Goal: Task Accomplishment & Management: Manage account settings

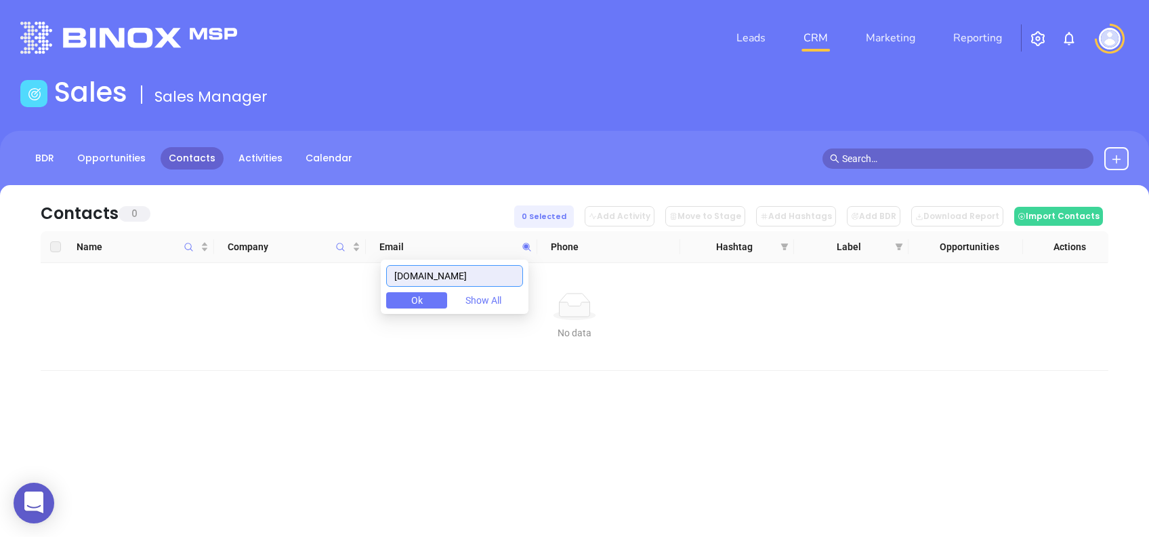
click at [482, 271] on input "[DOMAIN_NAME]" at bounding box center [454, 276] width 137 height 22
click at [482, 271] on input "catawbavalleyinsurance.com" at bounding box center [454, 276] width 137 height 22
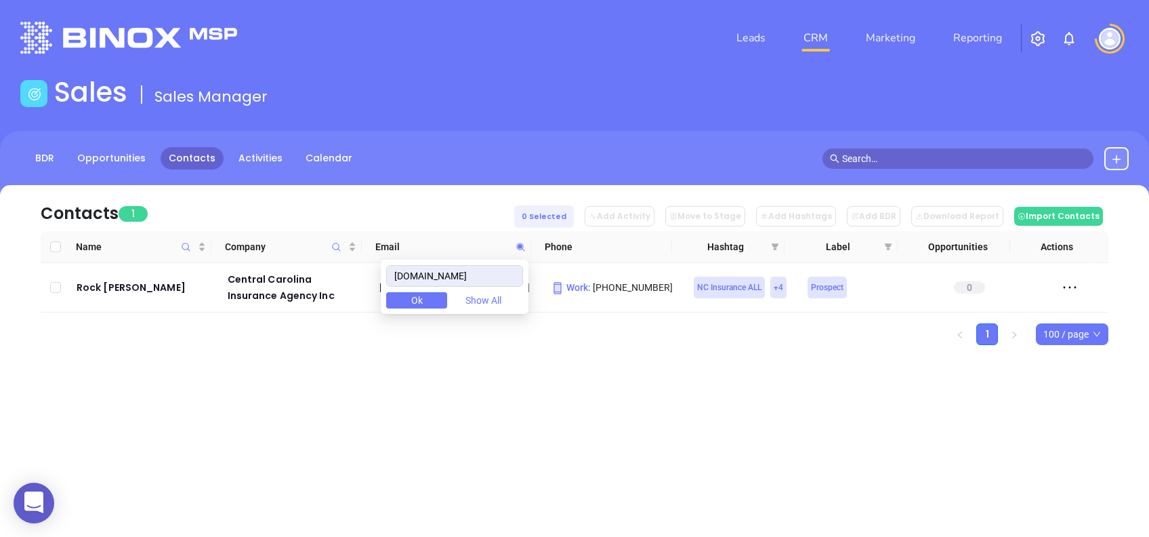
type input "centralcarolina.com"
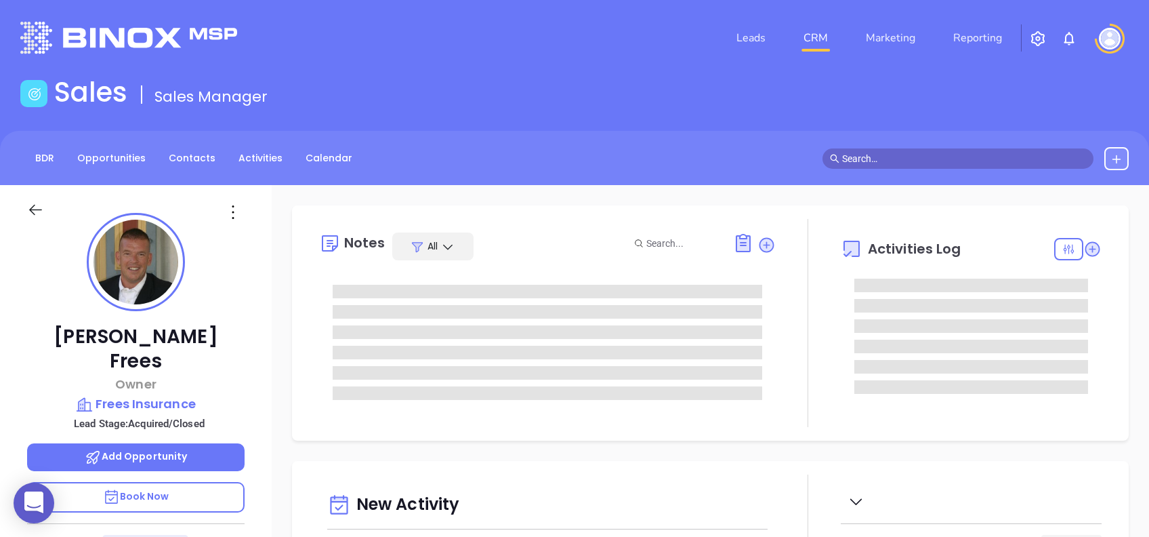
type input "[PERSON_NAME]"
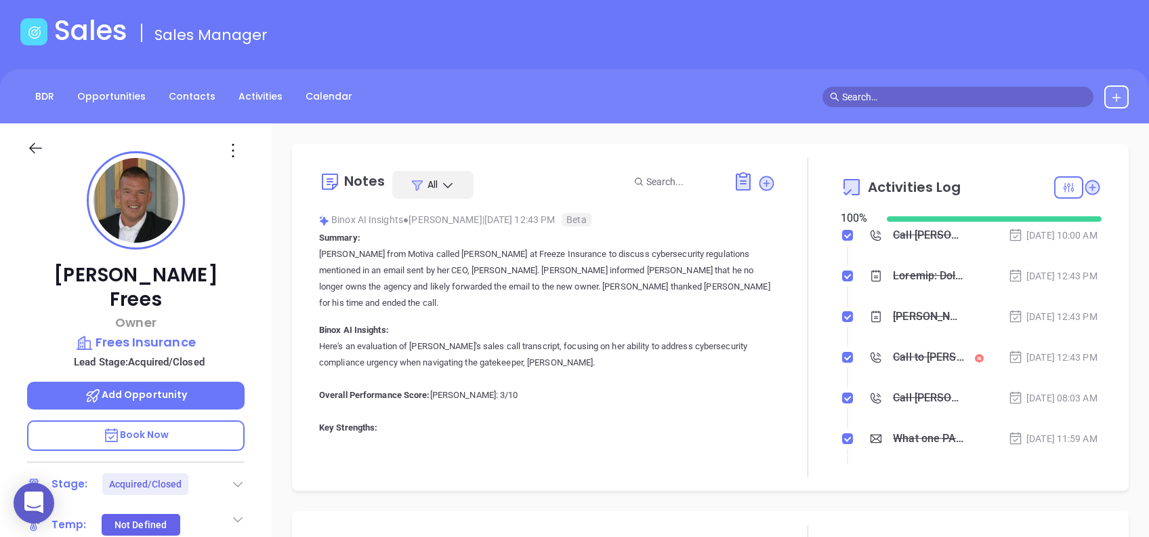
scroll to position [90, 0]
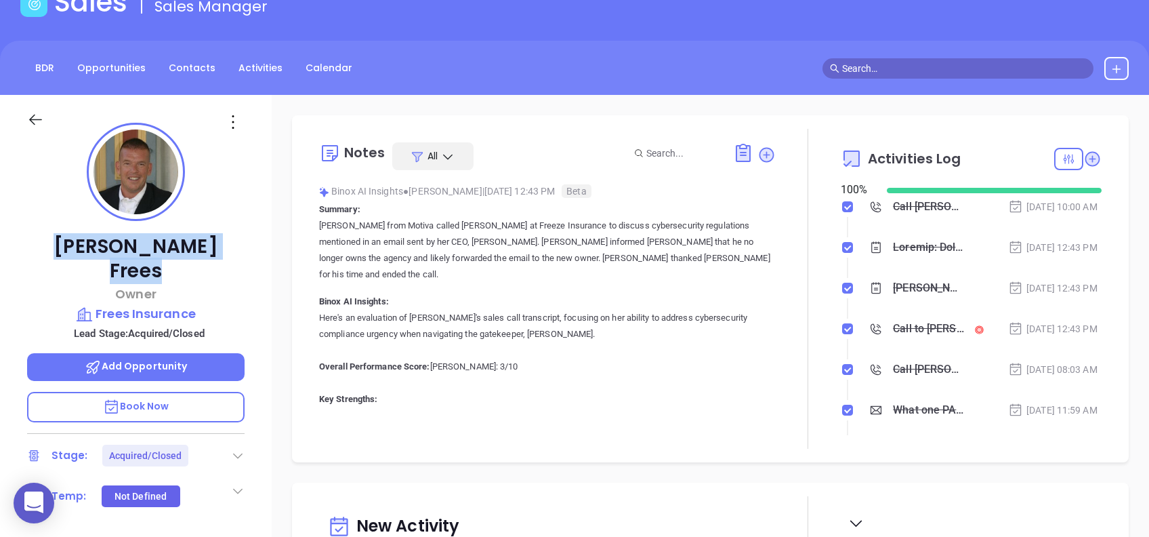
drag, startPoint x: 190, startPoint y: 239, endPoint x: 83, endPoint y: 243, distance: 107.1
click at [83, 243] on p "Robb Frees" at bounding box center [135, 258] width 217 height 49
copy p "Robb Frees"
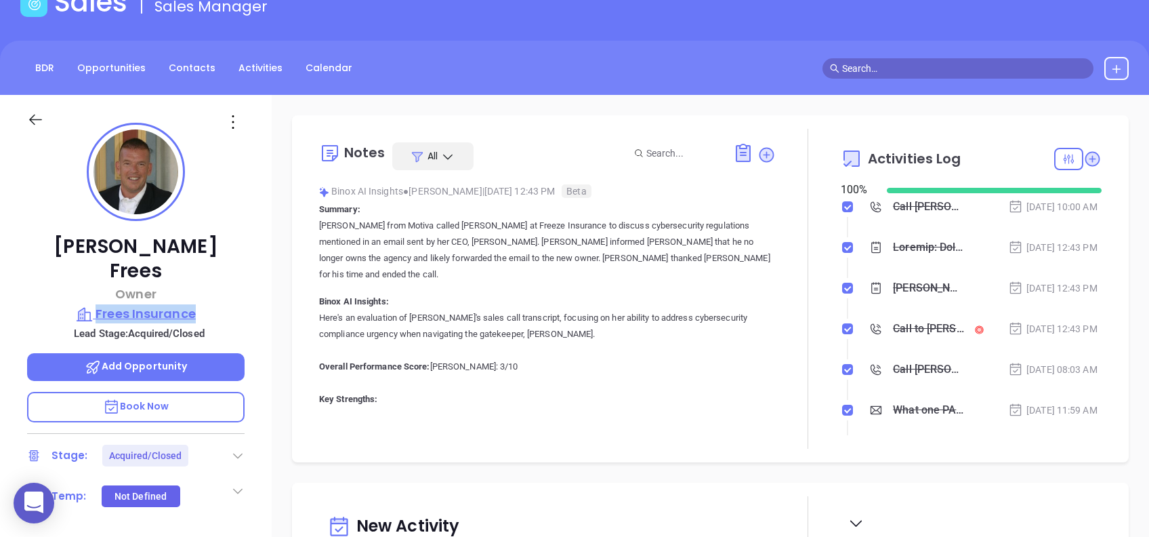
drag, startPoint x: 260, startPoint y: 284, endPoint x: 97, endPoint y: 289, distance: 163.3
click at [97, 289] on div "Robb Frees Owner Frees Insurance Lead Stage: Acquired/Closed Add Opportunity Bo…" at bounding box center [136, 430] width 272 height 671
copy p "Frees Insurance"
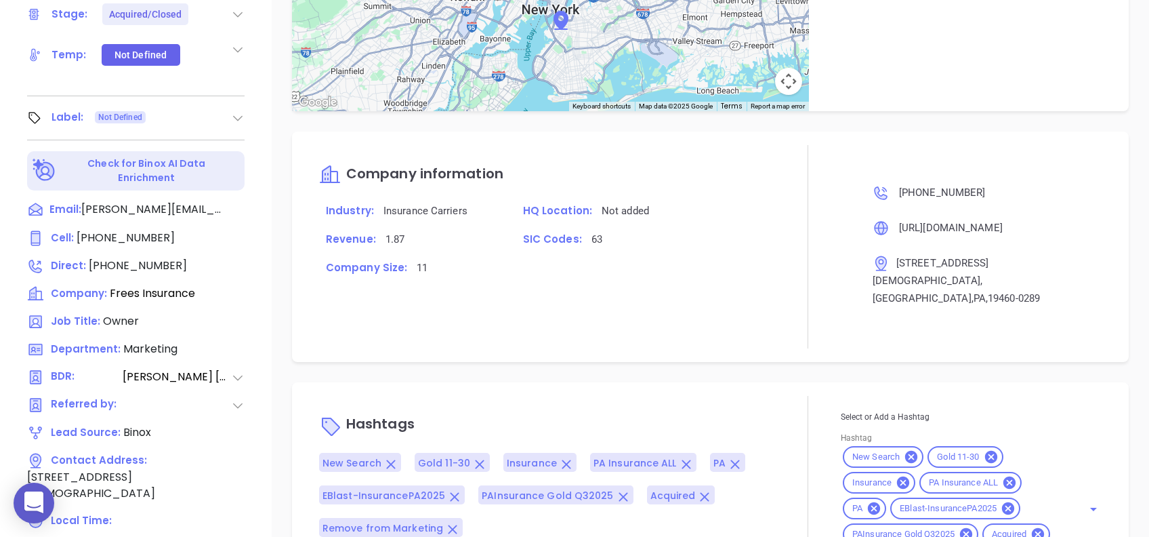
scroll to position [596, 0]
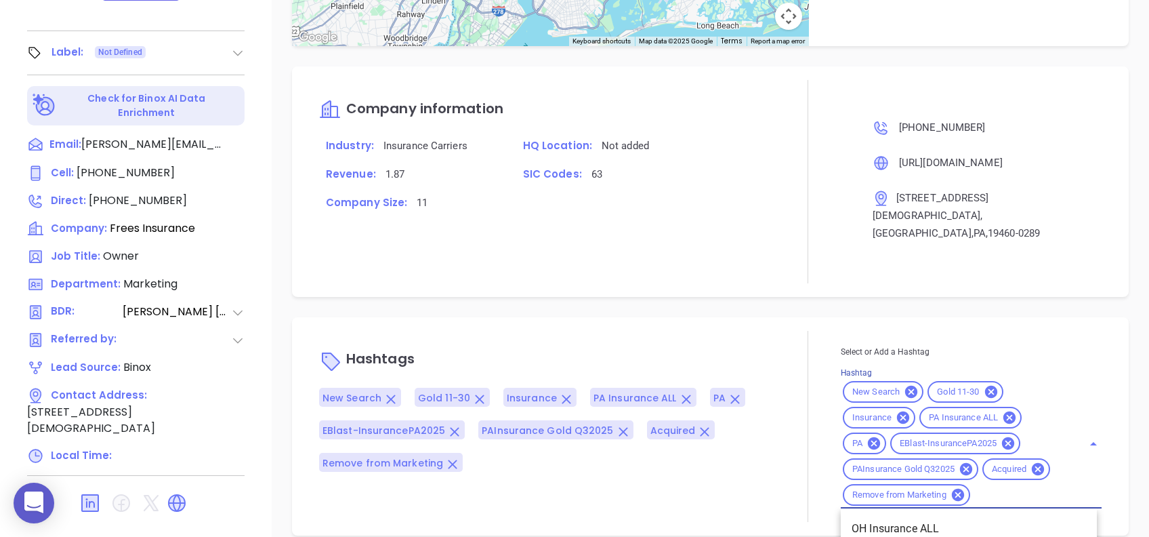
click at [1022, 486] on input "Hashtag" at bounding box center [1017, 494] width 91 height 17
type input "clos"
click at [1008, 516] on li "Closed" at bounding box center [969, 528] width 256 height 24
click at [701, 288] on div "Notes All Binox AI Insights ● Vicky Mendoza | Aug 13, 2025 12:43 PM Beta Summar…" at bounding box center [710, 63] width 877 height 948
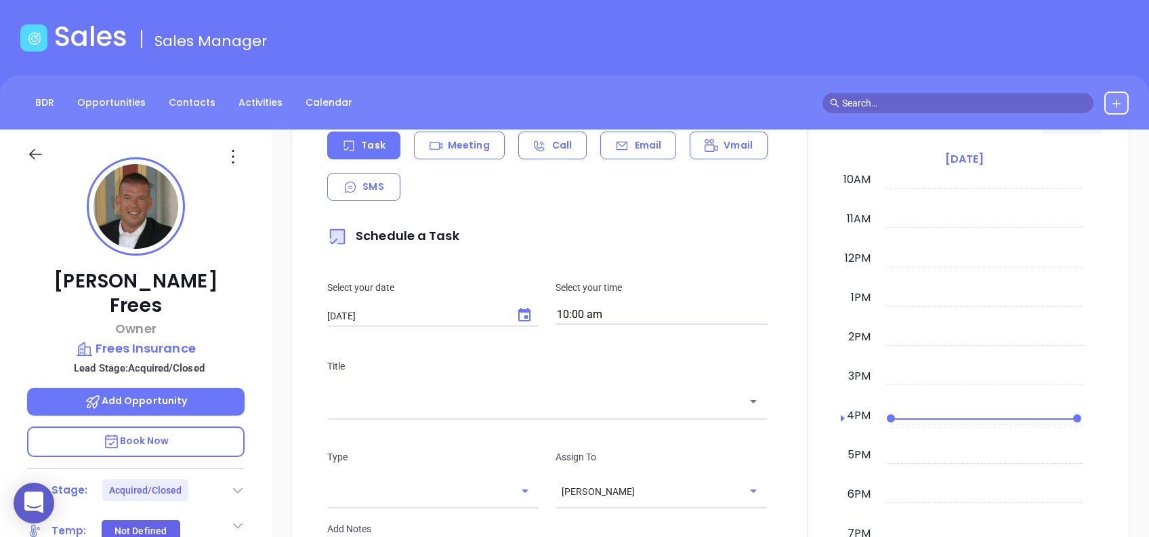
scroll to position [54, 0]
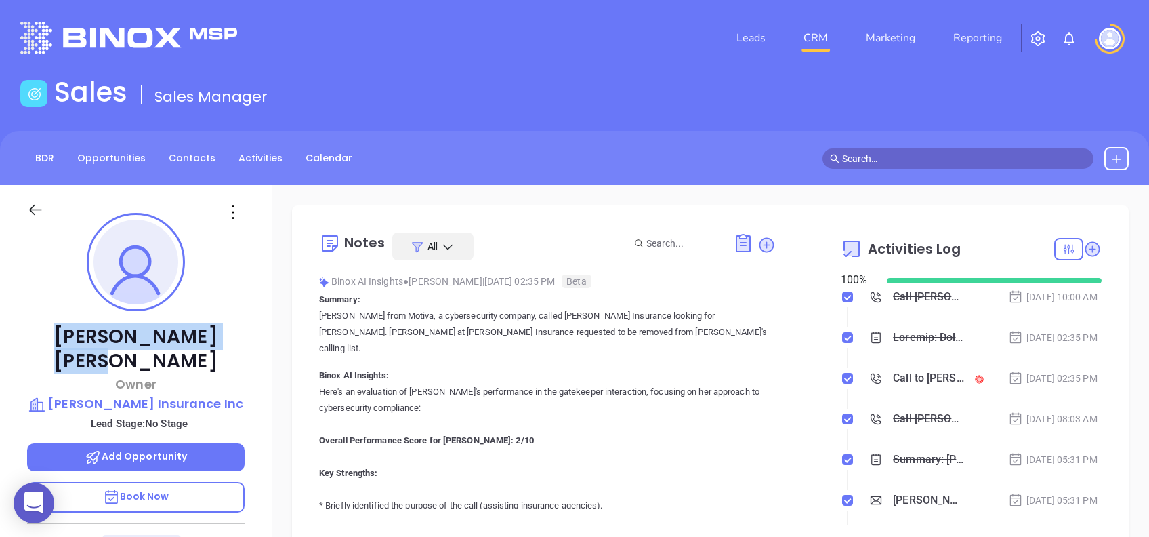
drag, startPoint x: 210, startPoint y: 335, endPoint x: 85, endPoint y: 334, distance: 125.3
click at [85, 334] on p "Paul Baker" at bounding box center [135, 349] width 217 height 49
copy p "Paul Baker"
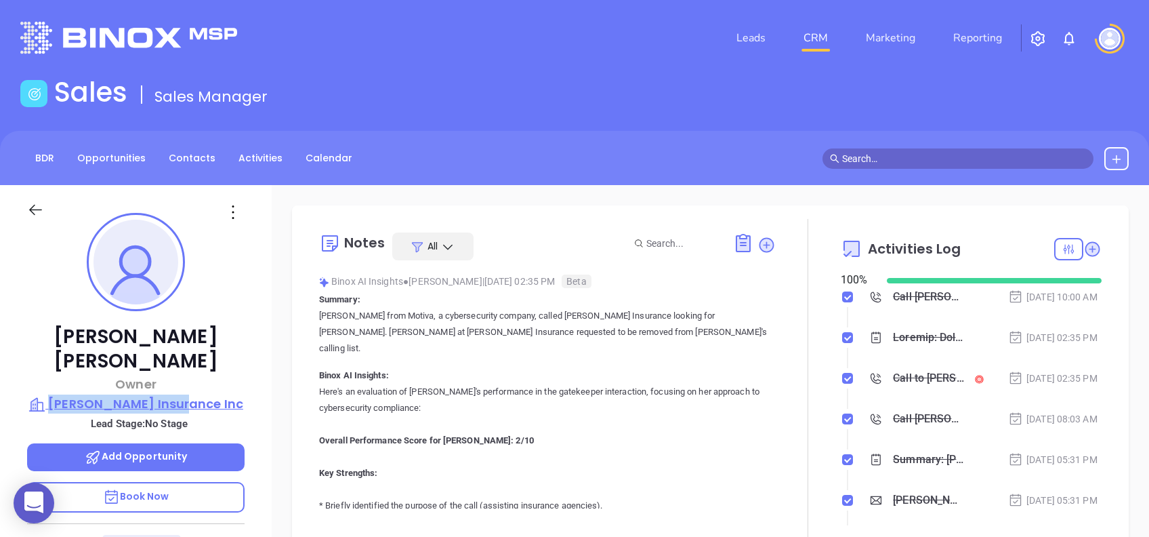
drag, startPoint x: 247, startPoint y: 380, endPoint x: 87, endPoint y: 371, distance: 160.2
click at [87, 371] on div "Paul Baker Owner Baker Insurance Inc Lead Stage: No Stage Add Opportunity Book …" at bounding box center [136, 520] width 272 height 671
copy p "Baker Insurance Inc"
click at [168, 394] on p "Baker Insurance Inc" at bounding box center [135, 403] width 217 height 19
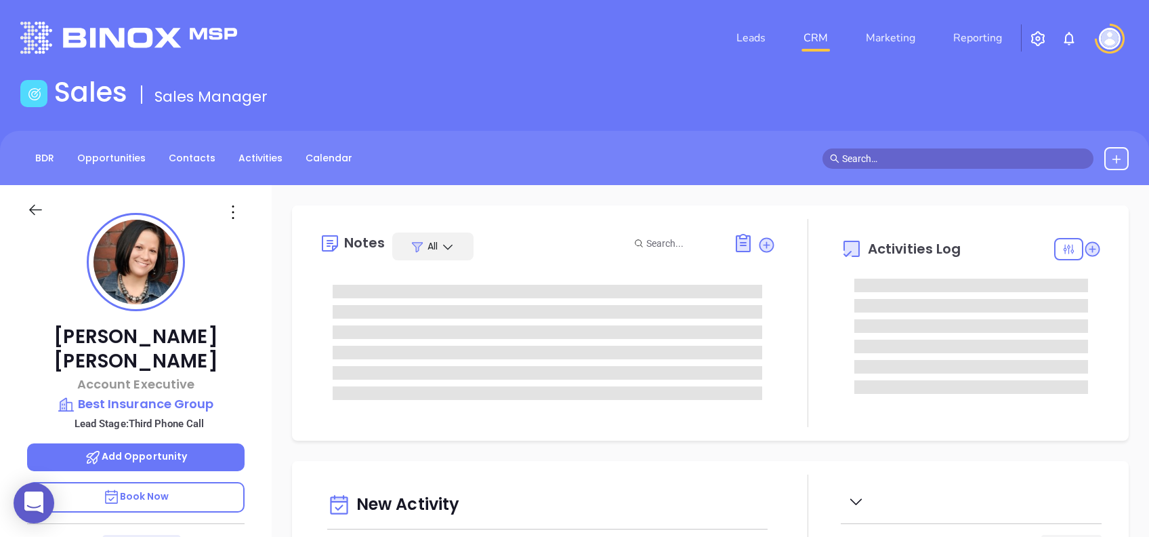
type input "[DATE]"
type input "[PERSON_NAME]"
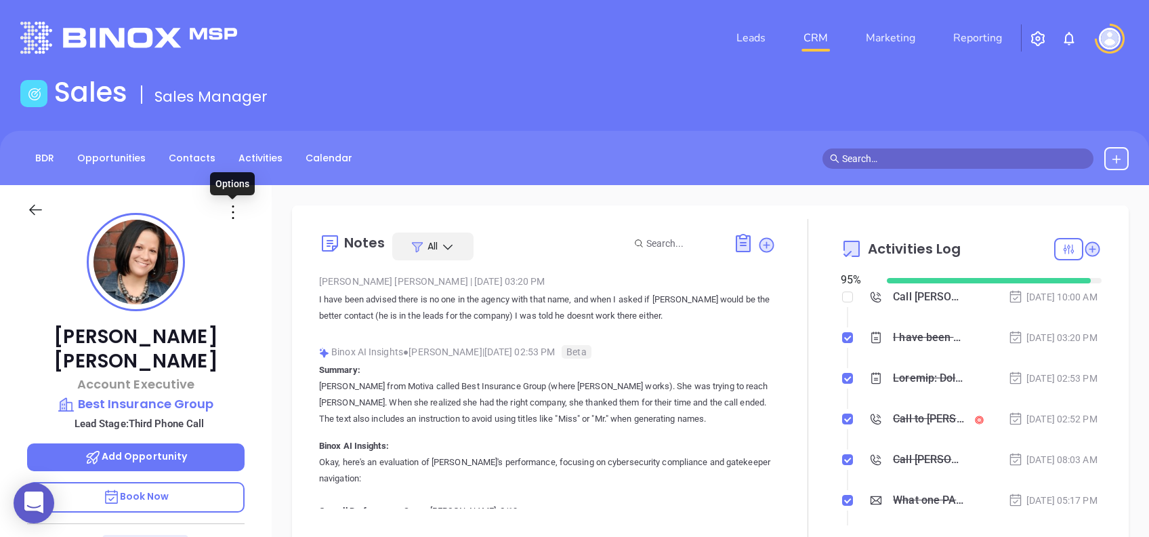
click at [226, 211] on icon at bounding box center [233, 212] width 22 height 22
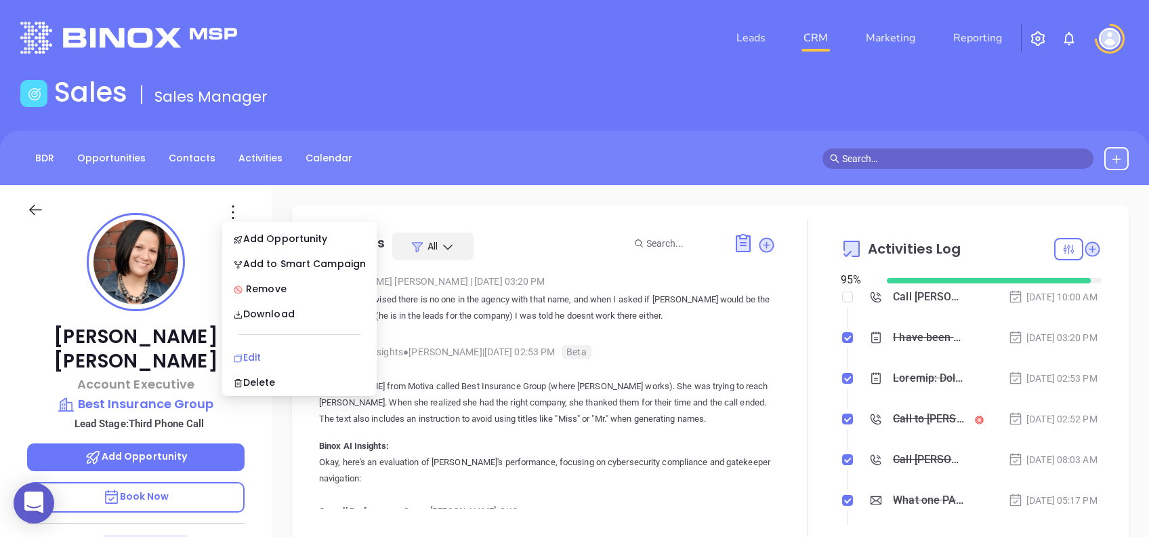
click at [298, 348] on li "Edit" at bounding box center [299, 357] width 149 height 28
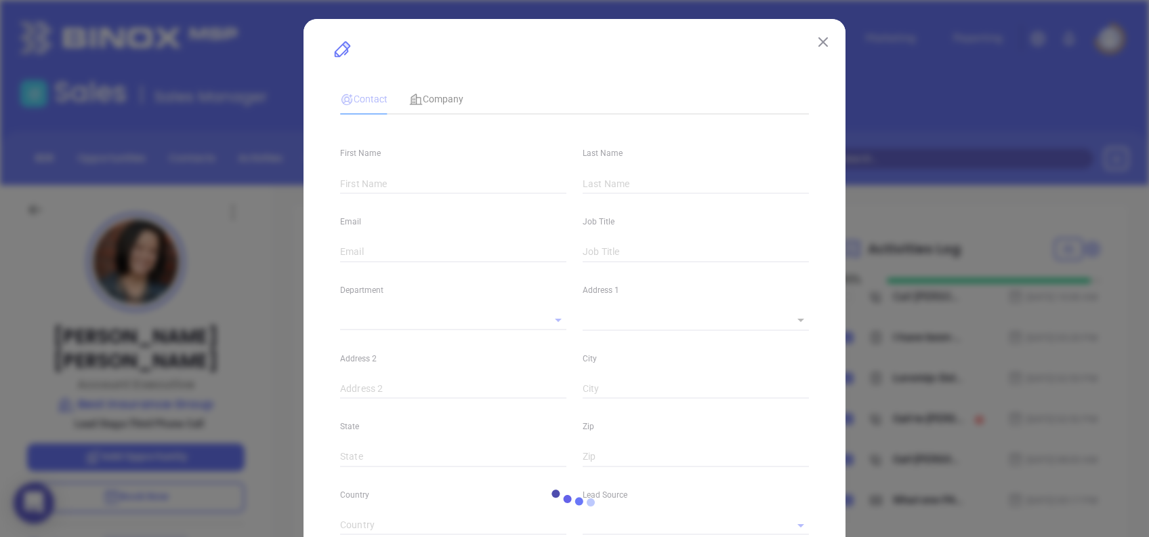
type input "[PERSON_NAME]"
type input "[PERSON_NAME][EMAIL_ADDRESS][DOMAIN_NAME]"
type input "Account Executive"
type input "1"
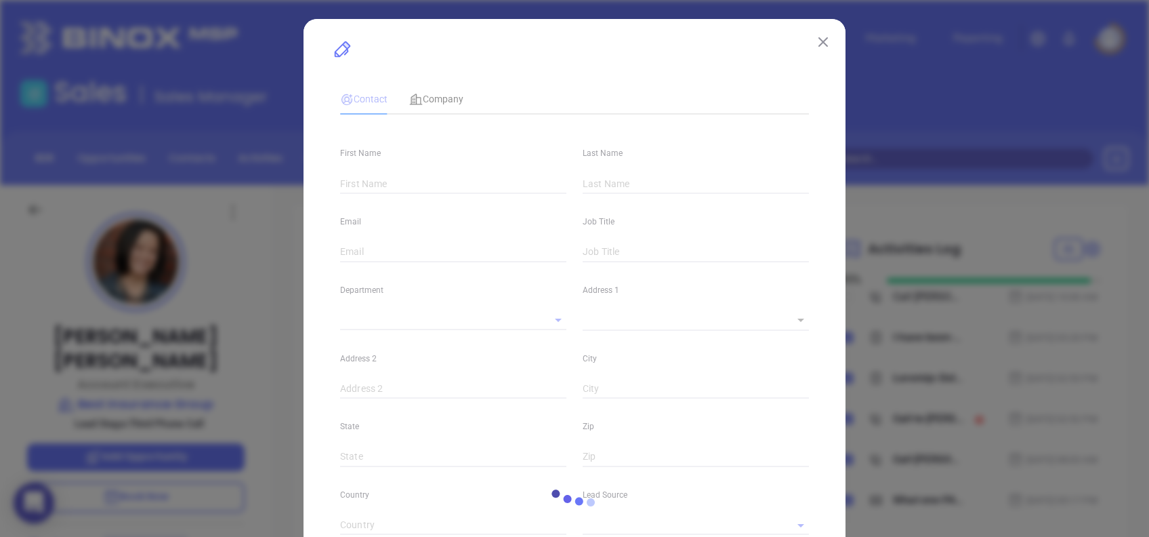
type input "www.linkedin.com/in/sabrina-curry-487408b6/"
type input "Marketing"
type input "Binox"
type input "Vicky Mendoza"
type input "Third Phone Call"
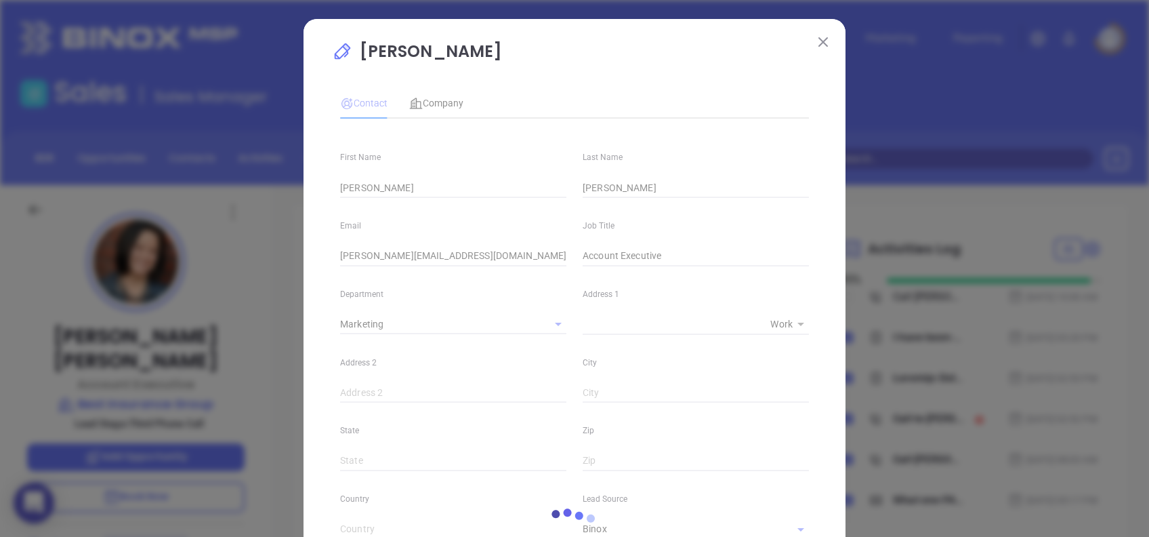
type input "[PHONE_NUMBER]"
type input "1"
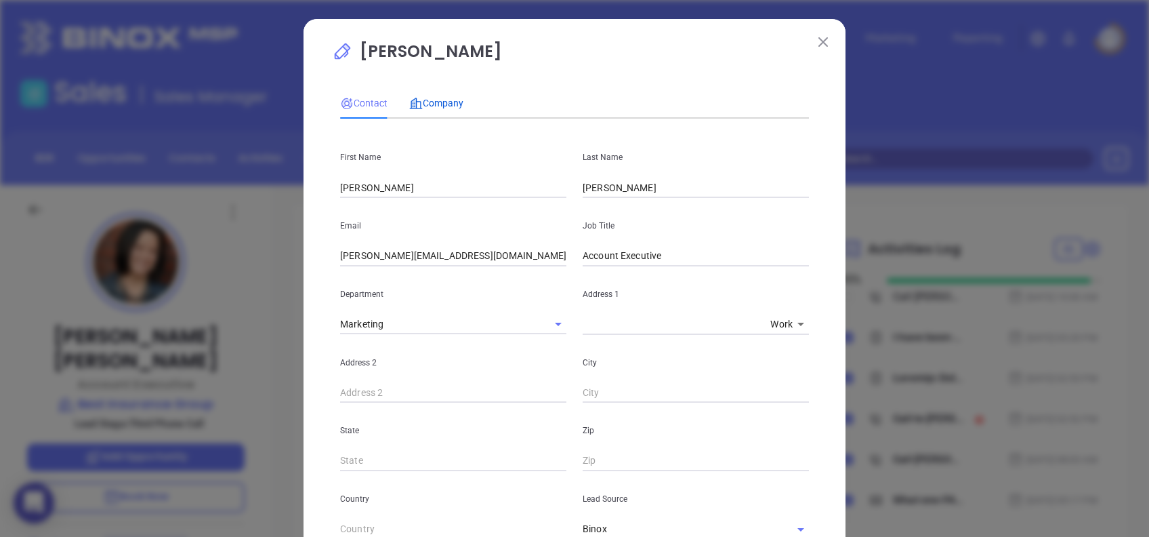
click at [450, 104] on span "Company" at bounding box center [436, 103] width 54 height 11
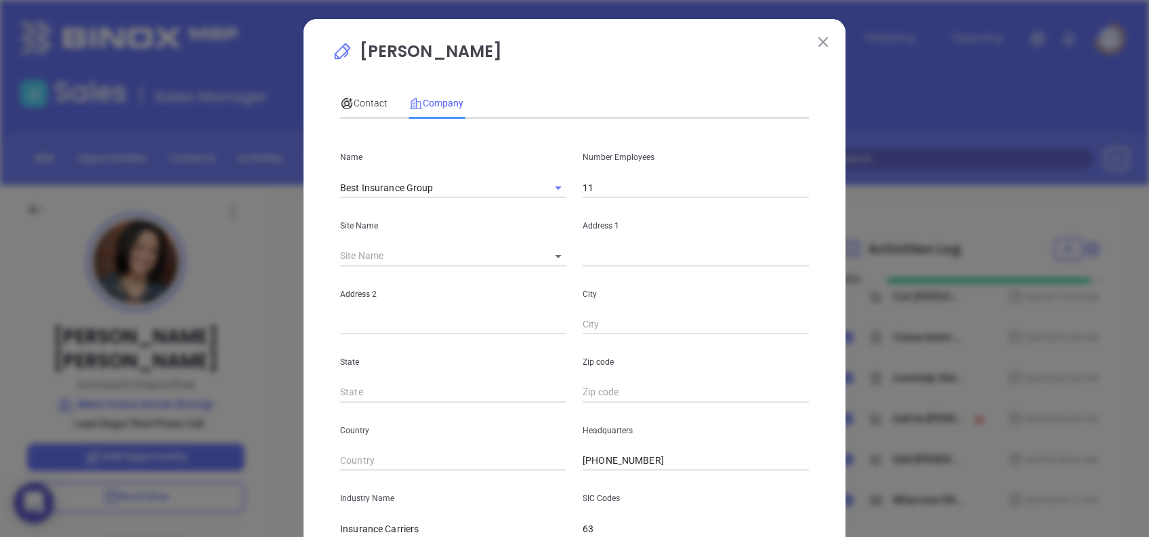
scroll to position [241, 0]
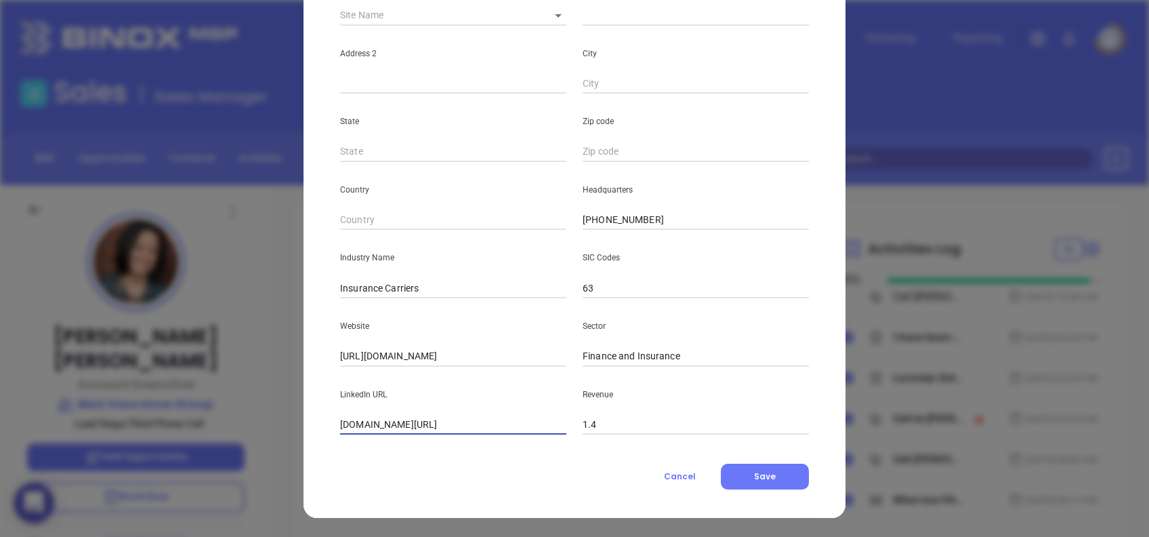
click at [506, 415] on input "www.linkedin.com/company/best-insurance-group/" at bounding box center [453, 425] width 226 height 20
click at [505, 415] on input "www.linkedin.com/company/best-insurance-group/" at bounding box center [453, 425] width 226 height 20
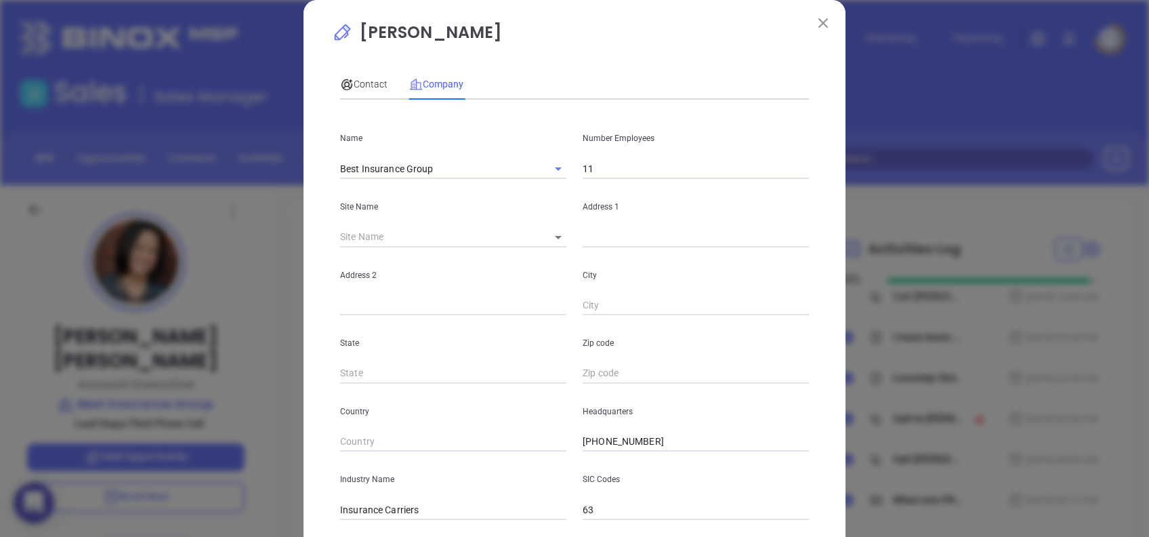
scroll to position [0, 0]
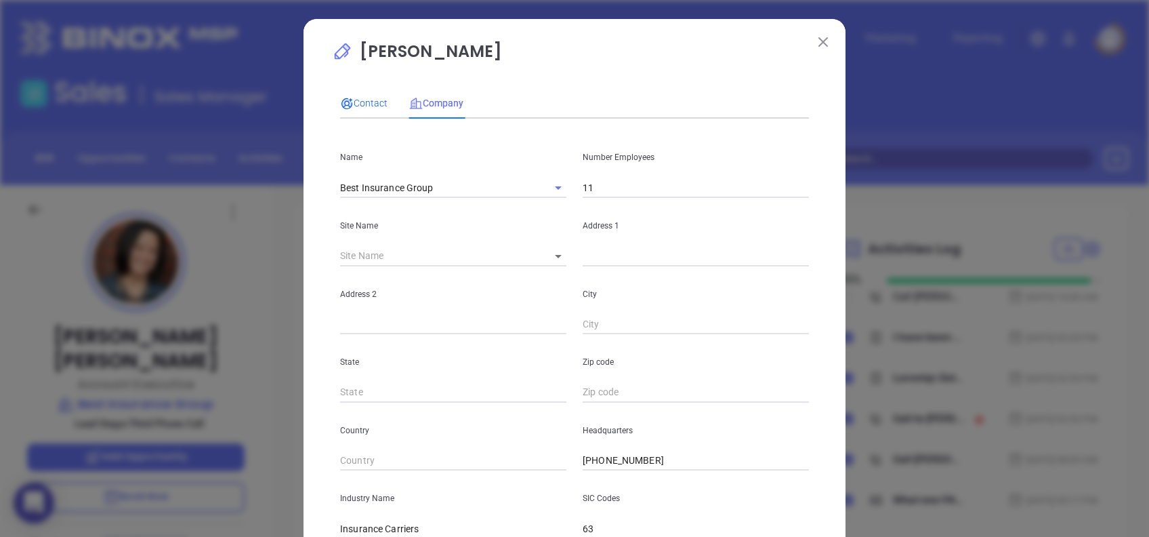
click at [351, 98] on span "Contact" at bounding box center [363, 103] width 47 height 11
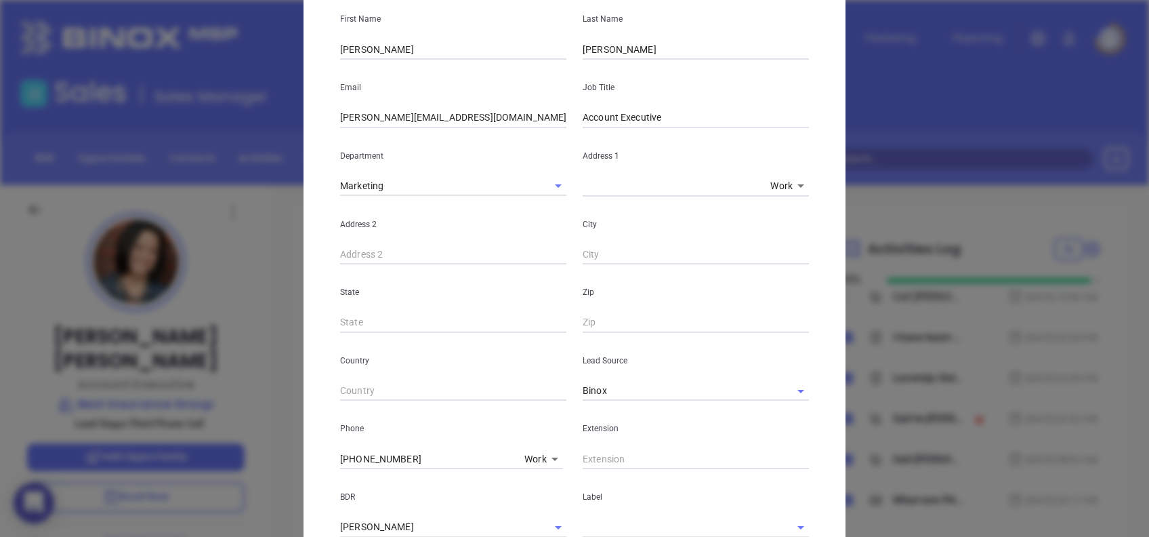
scroll to position [477, 0]
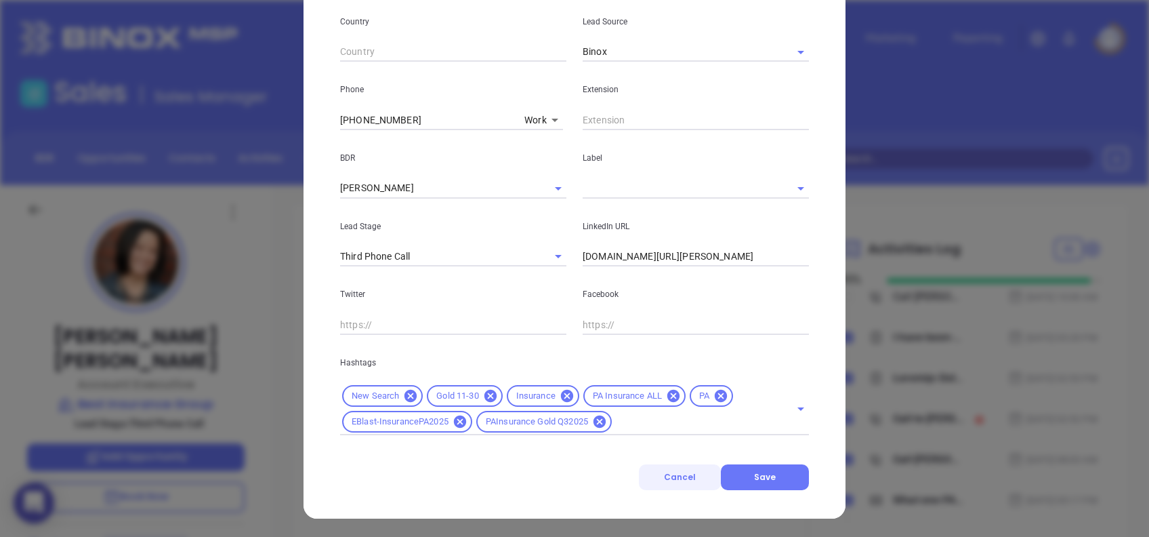
click at [683, 466] on button "Cancel" at bounding box center [680, 477] width 82 height 26
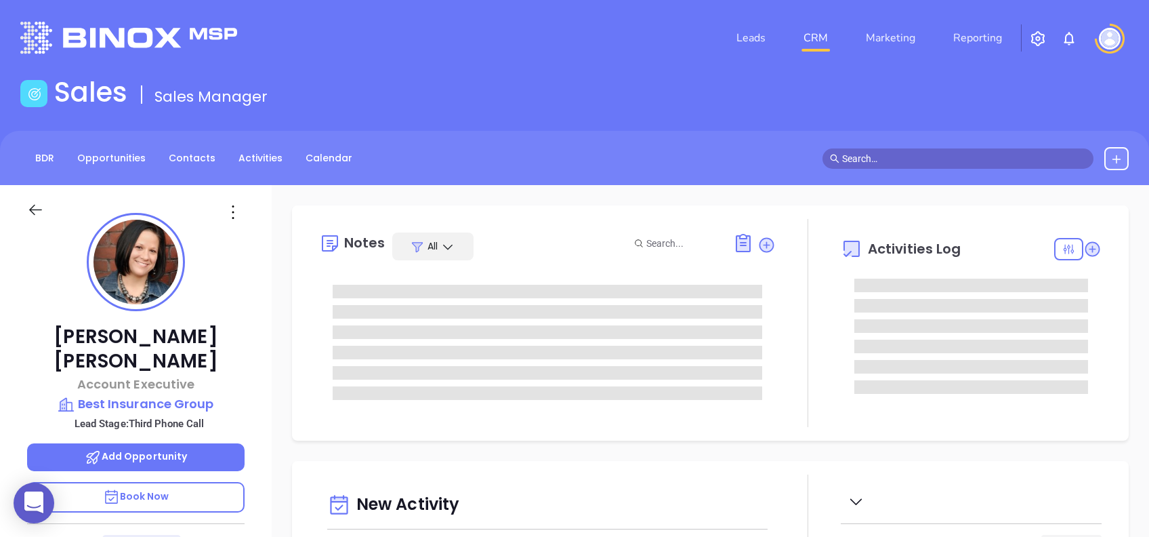
type input "[DATE]"
type input "[PERSON_NAME]"
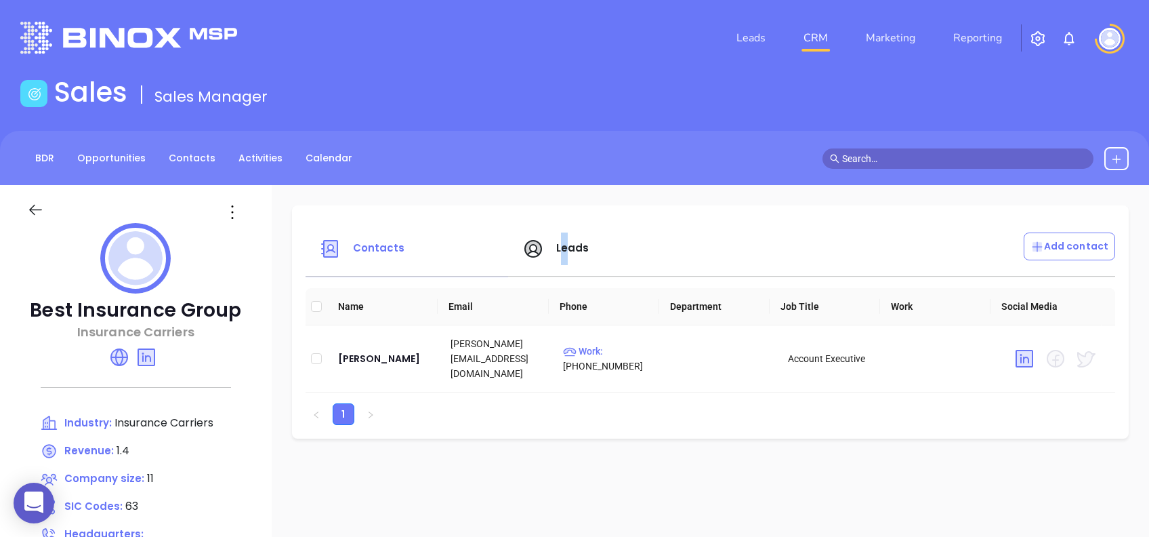
click at [558, 252] on span "Leads" at bounding box center [572, 248] width 33 height 14
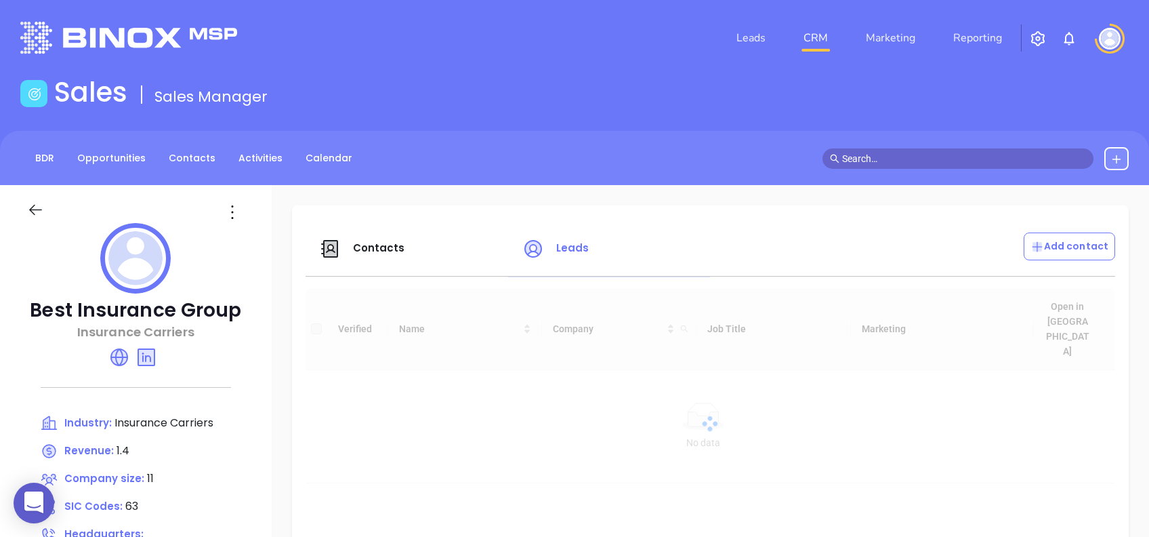
drag, startPoint x: 558, startPoint y: 252, endPoint x: 488, endPoint y: 201, distance: 87.3
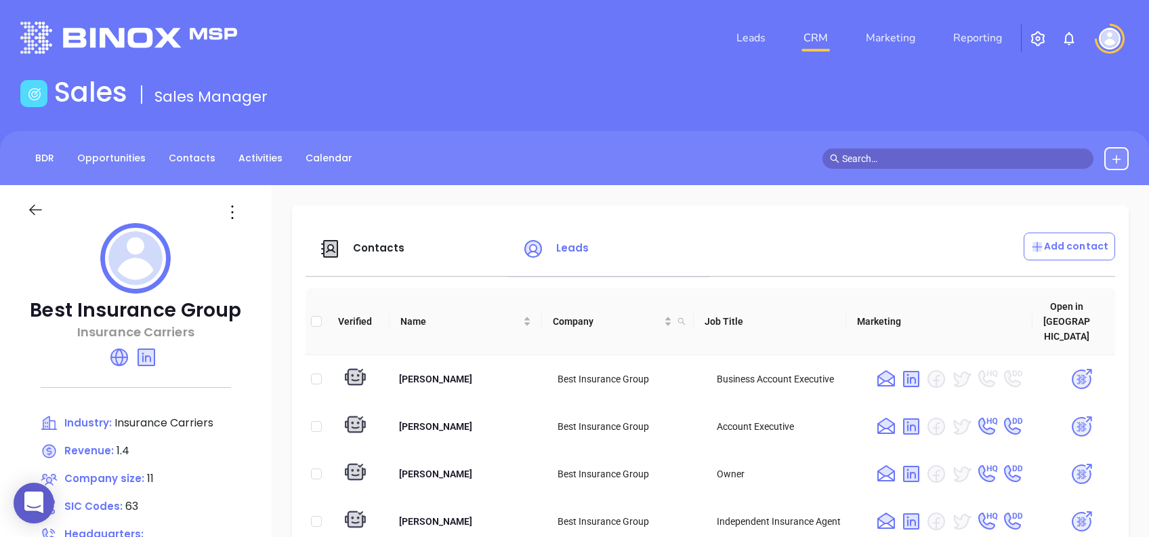
scroll to position [90, 0]
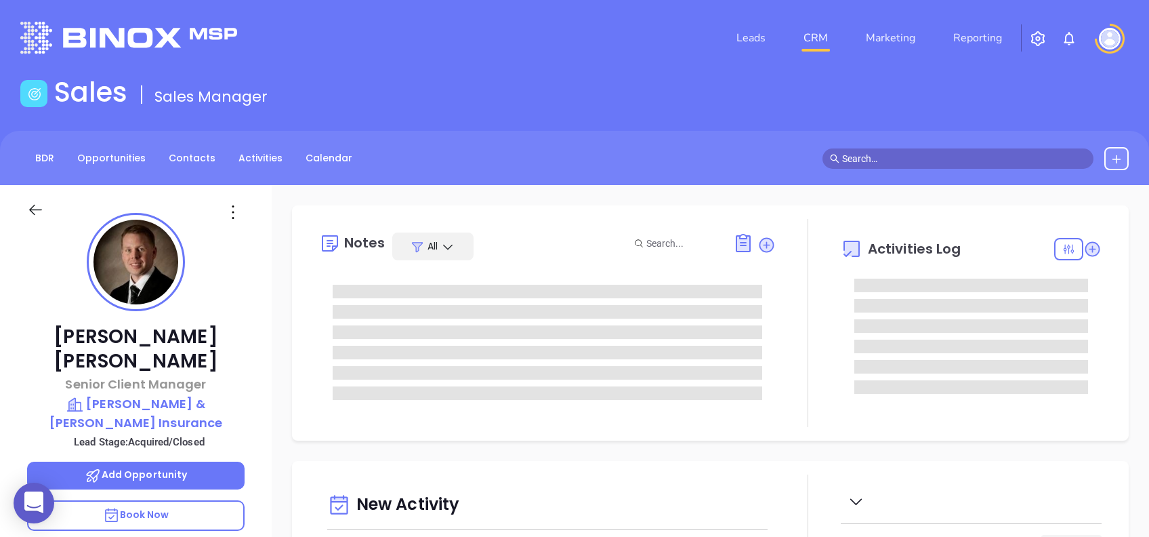
type input "[PERSON_NAME]"
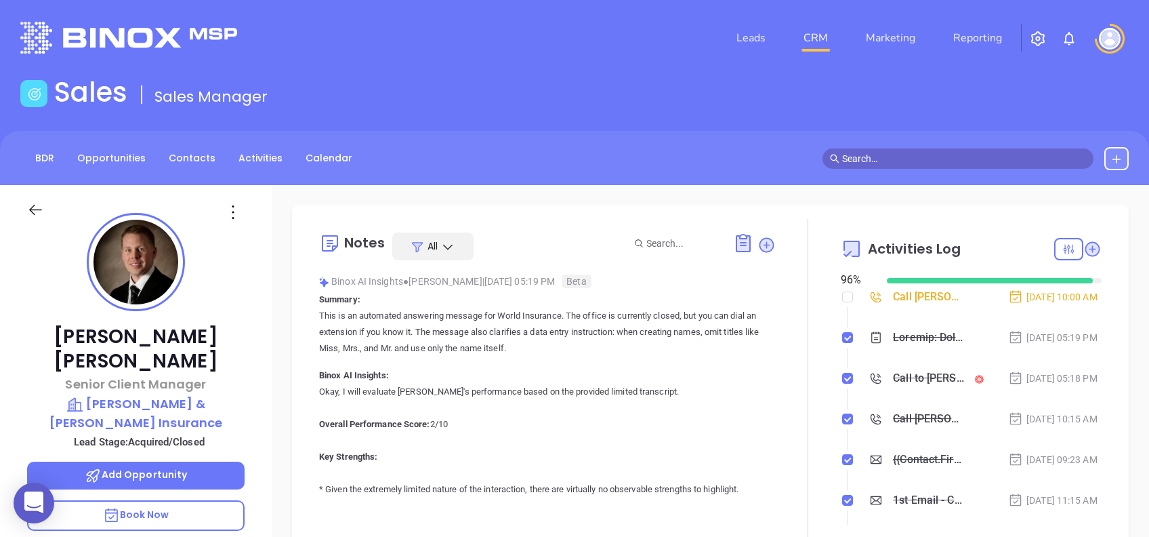
scroll to position [394, 0]
drag, startPoint x: 215, startPoint y: 331, endPoint x: 70, endPoint y: 339, distance: 145.2
click at [70, 339] on p "Robert Schatz" at bounding box center [135, 349] width 217 height 49
copy p "Robert Schatz"
drag, startPoint x: 255, startPoint y: 375, endPoint x: 58, endPoint y: 381, distance: 196.6
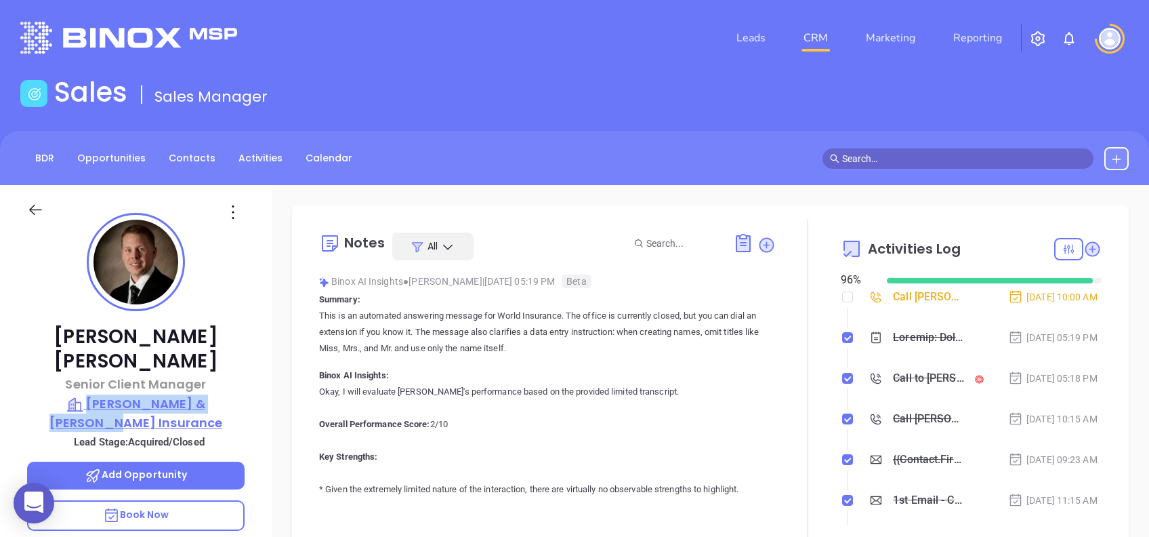
click at [58, 381] on div "Robert Schatz Senior Client Manager Sumner & Sumner Insurance Lead Stage: Acqui…" at bounding box center [136, 520] width 272 height 671
copy p "Sumner & Sumner Insurance"
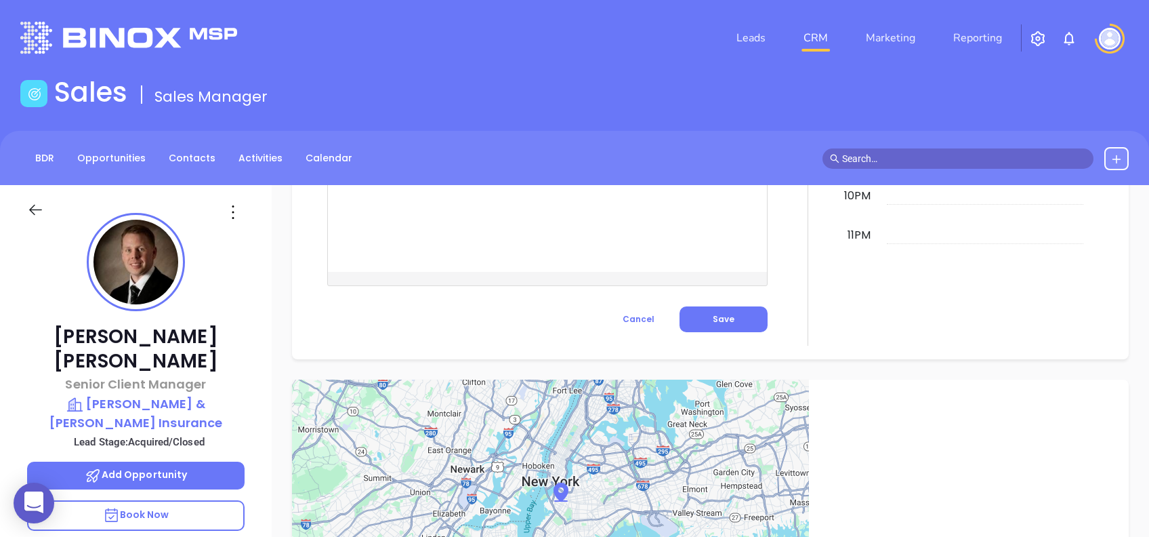
scroll to position [596, 0]
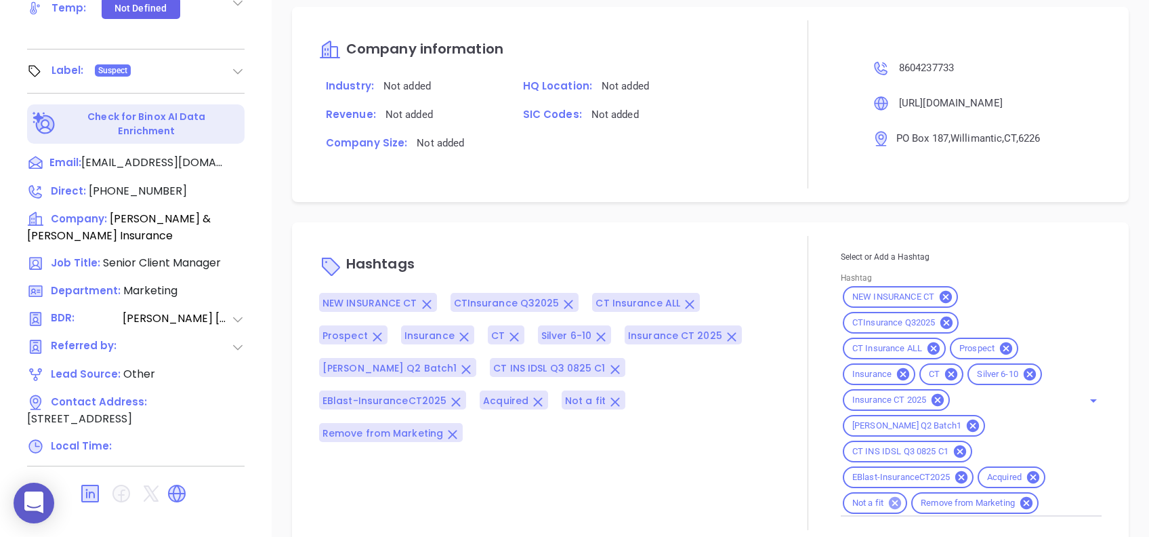
click at [888, 495] on icon at bounding box center [895, 502] width 15 height 15
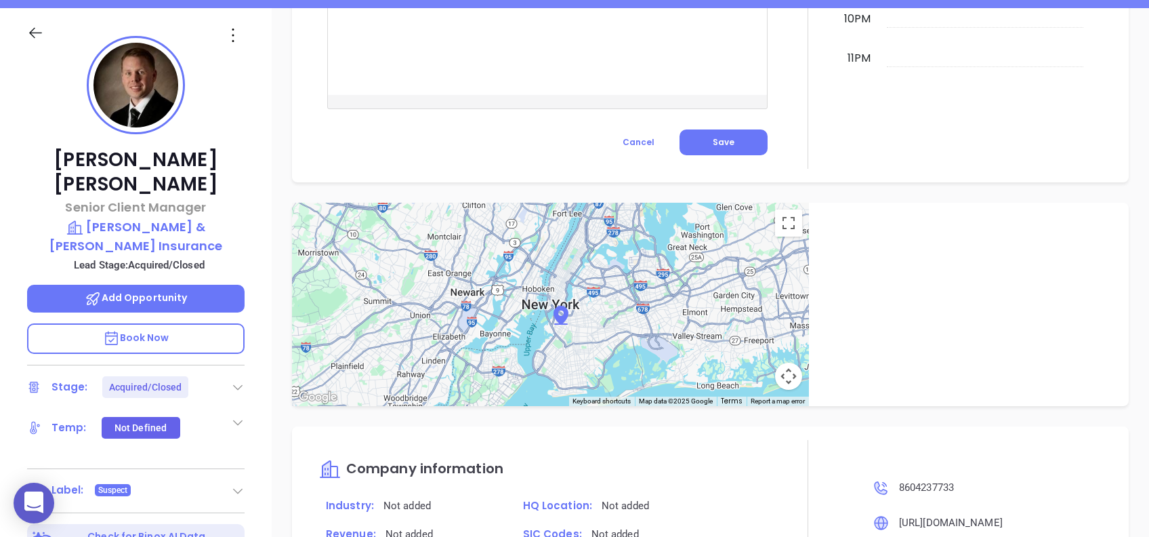
scroll to position [175, 0]
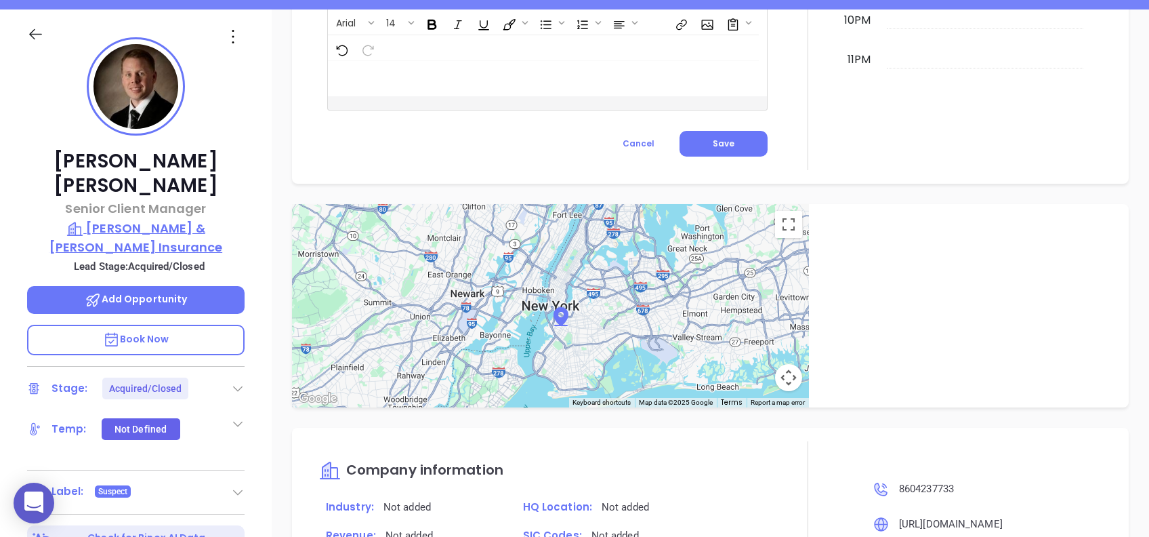
click at [210, 219] on p "Sumner & Sumner Insurance" at bounding box center [135, 237] width 217 height 37
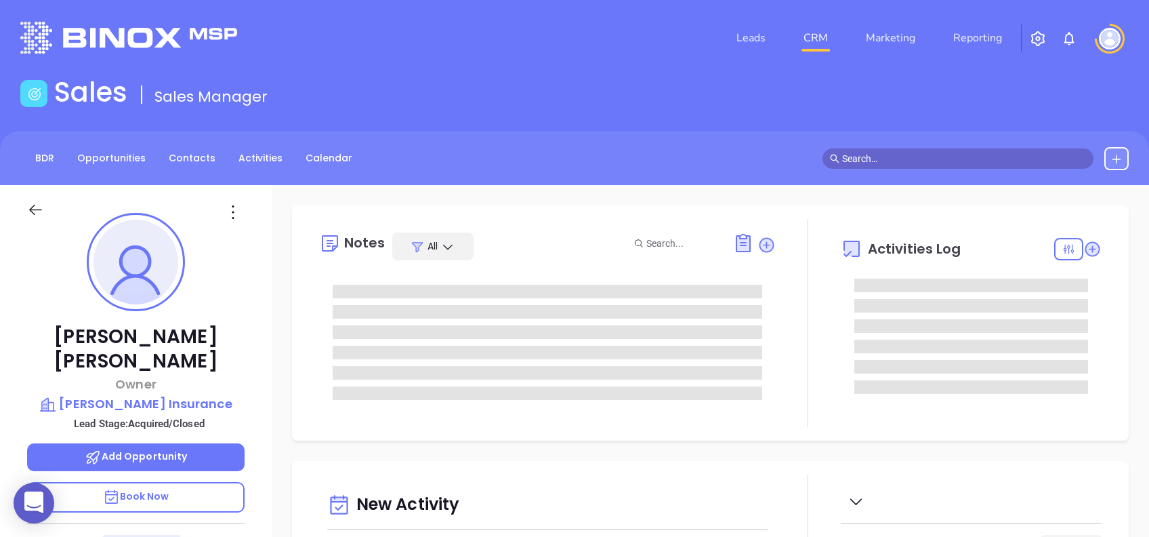
type input "[DATE]"
type input "[PERSON_NAME]"
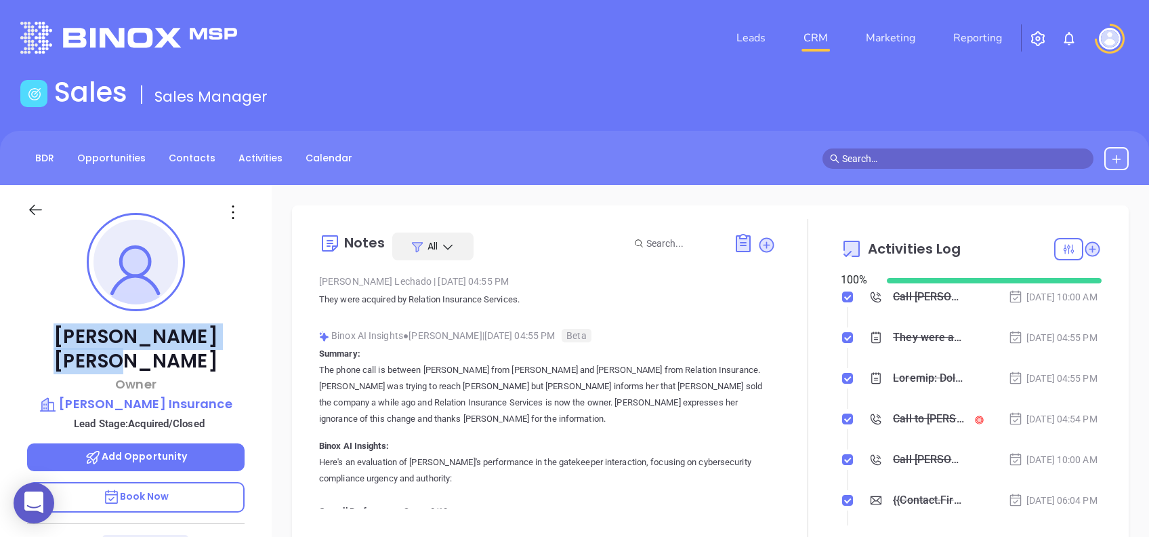
drag, startPoint x: 207, startPoint y: 335, endPoint x: 83, endPoint y: 335, distance: 124.0
click at [83, 335] on p "[PERSON_NAME]" at bounding box center [135, 349] width 217 height 49
copy p "[PERSON_NAME]"
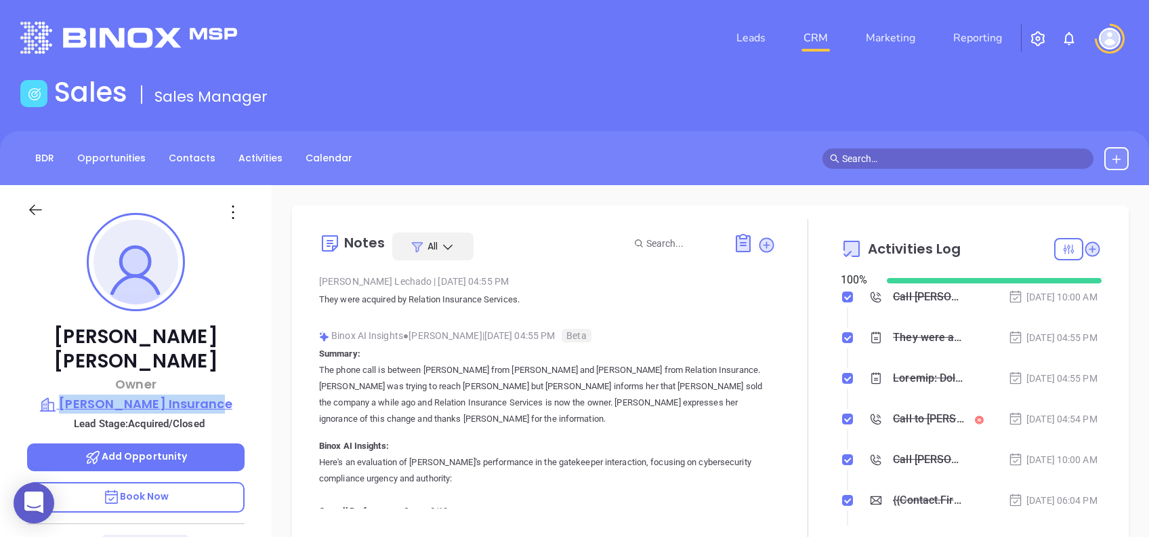
drag, startPoint x: 249, startPoint y: 377, endPoint x: 79, endPoint y: 371, distance: 170.1
click at [79, 371] on div "[PERSON_NAME] Owner [PERSON_NAME] Insurance Lead Stage: Acquired/Closed Add Opp…" at bounding box center [136, 520] width 272 height 671
copy p "[PERSON_NAME] Insurance"
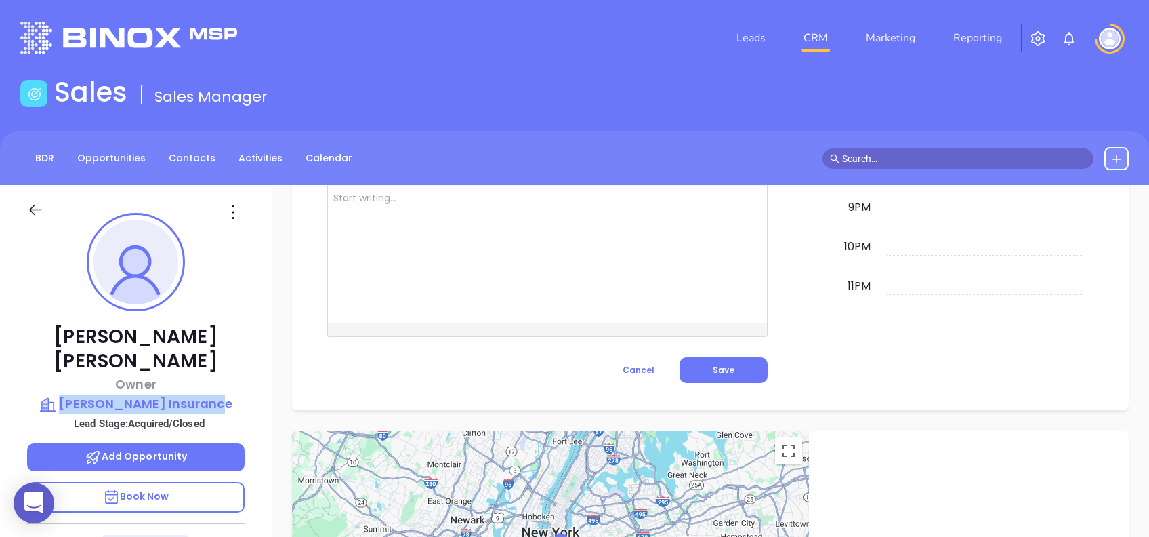
scroll to position [596, 0]
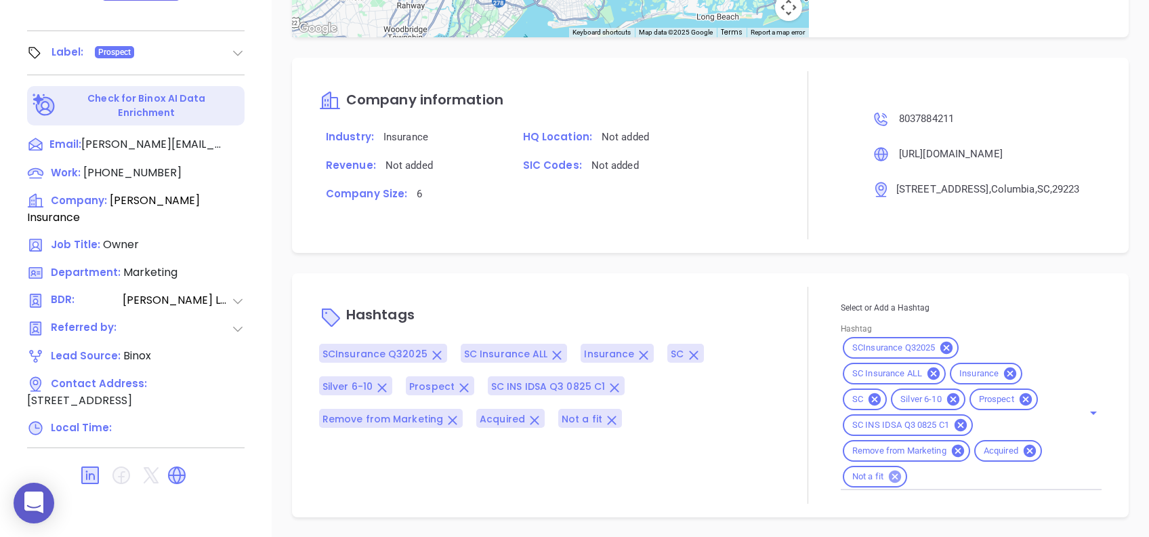
click at [889, 474] on icon at bounding box center [895, 476] width 12 height 12
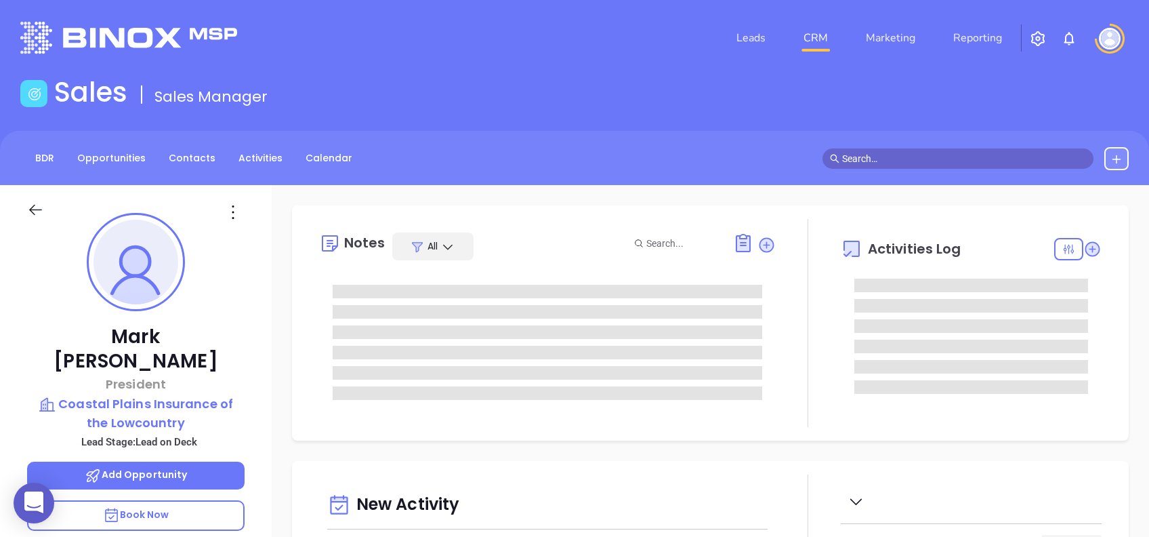
type input "[DATE]"
type input "[PERSON_NAME]"
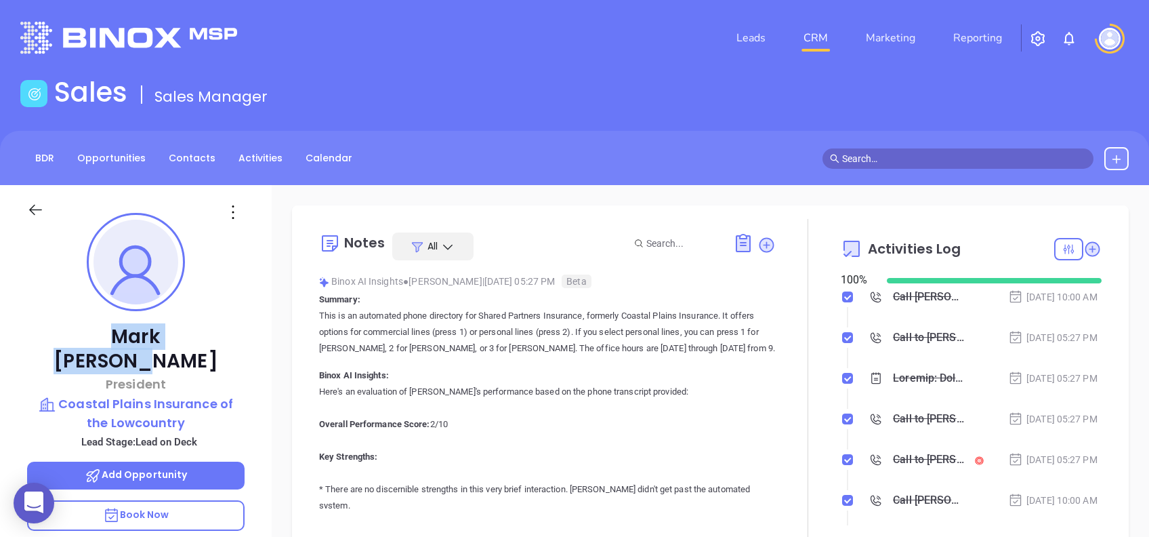
drag, startPoint x: 211, startPoint y: 336, endPoint x: 64, endPoint y: 344, distance: 146.6
click at [64, 344] on p "Mark McDonald" at bounding box center [135, 349] width 217 height 49
copy p "Mark McDonald"
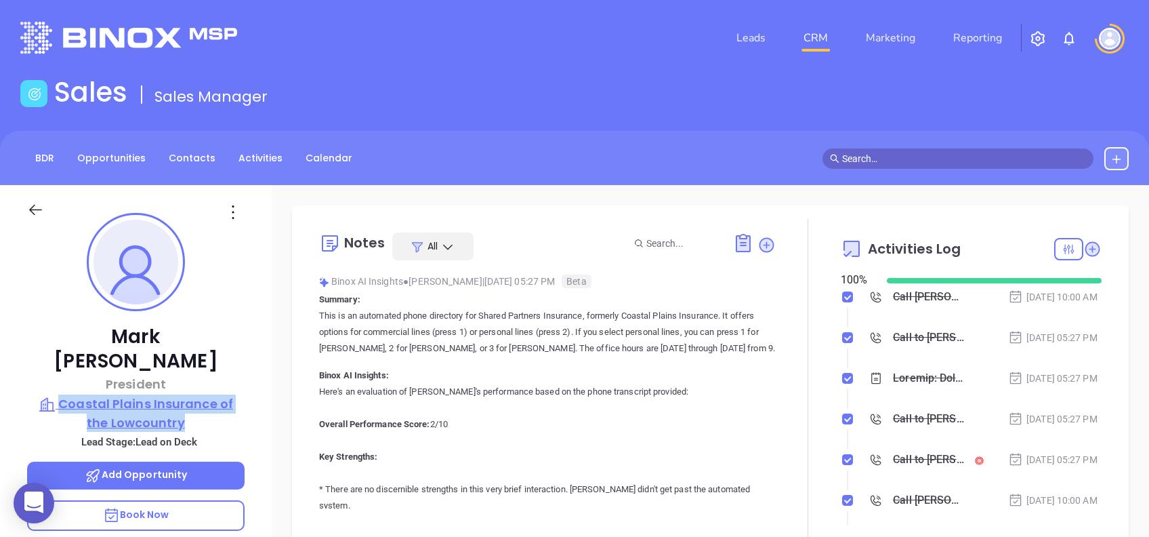
drag, startPoint x: 246, startPoint y: 400, endPoint x: 51, endPoint y: 379, distance: 195.5
click at [51, 379] on div "Mark McDonald President Coastal Plains Insurance of the Lowcountry Lead Stage: …" at bounding box center [136, 520] width 272 height 671
copy p "Coastal Plains Insurance of the Lowcountry"
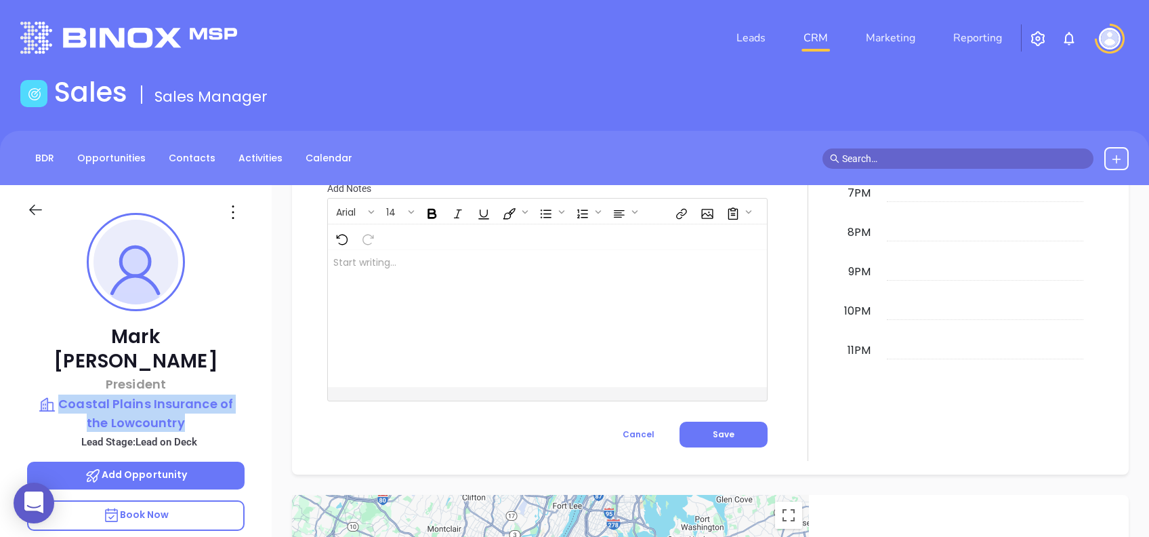
scroll to position [942, 0]
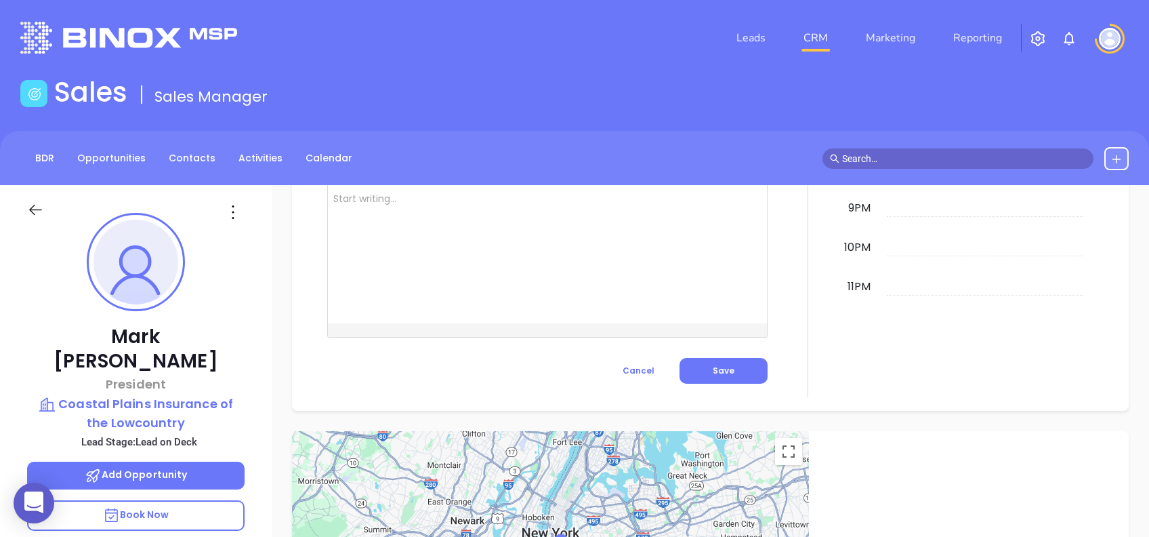
click at [248, 304] on div "Mark McDonald President Coastal Plains Insurance of the Lowcountry Lead Stage: …" at bounding box center [136, 520] width 272 height 671
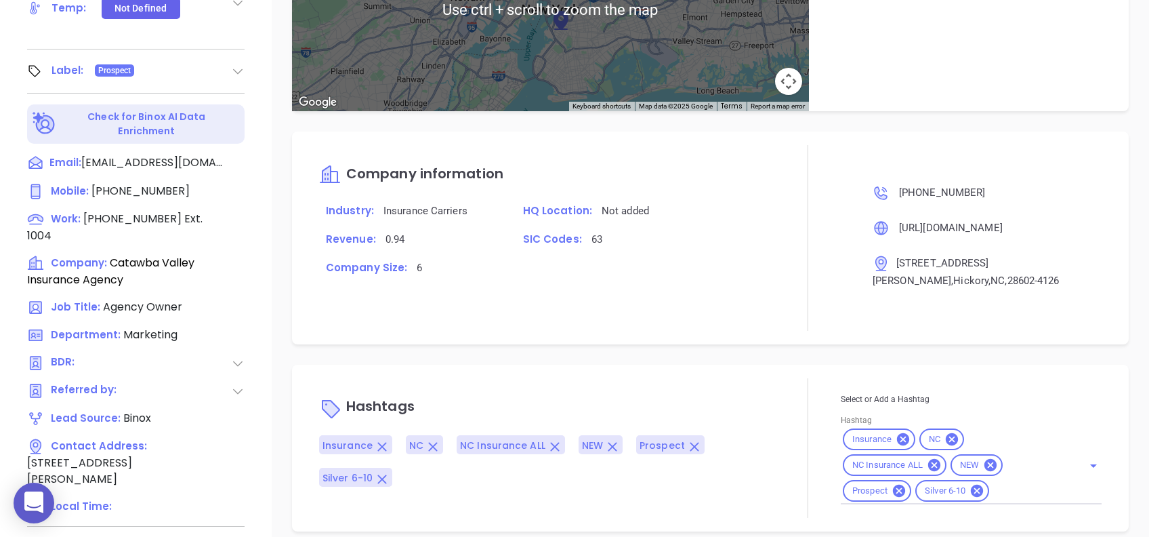
scroll to position [694, 0]
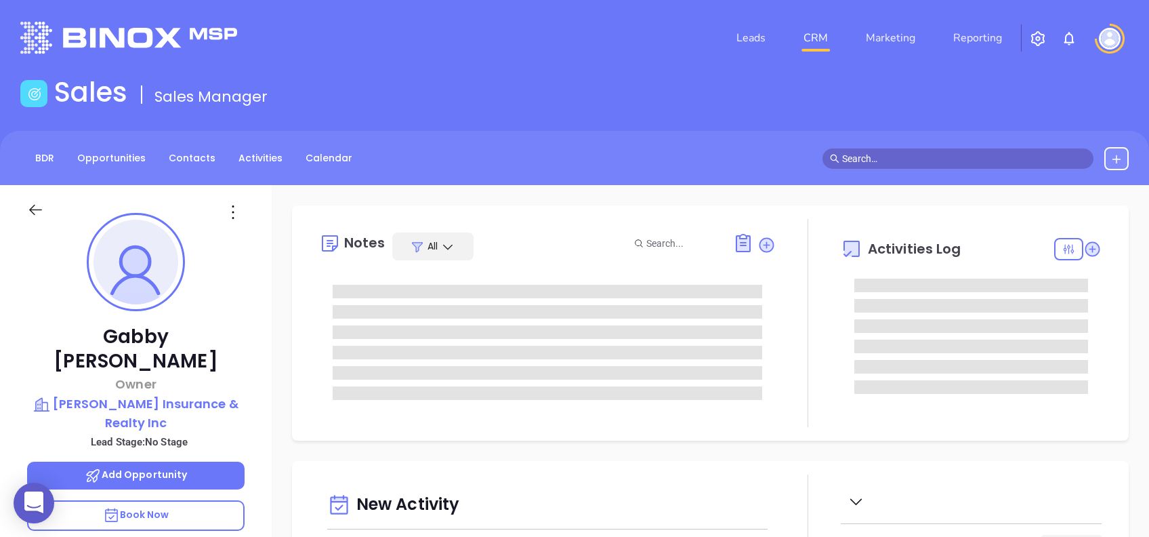
type input "[PERSON_NAME]"
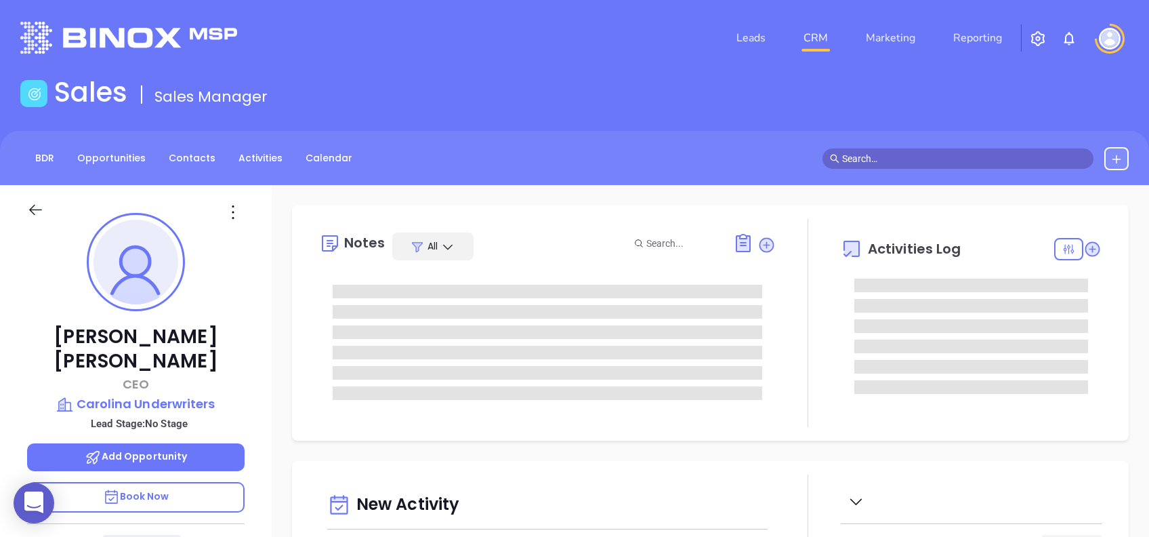
type input "[DATE]"
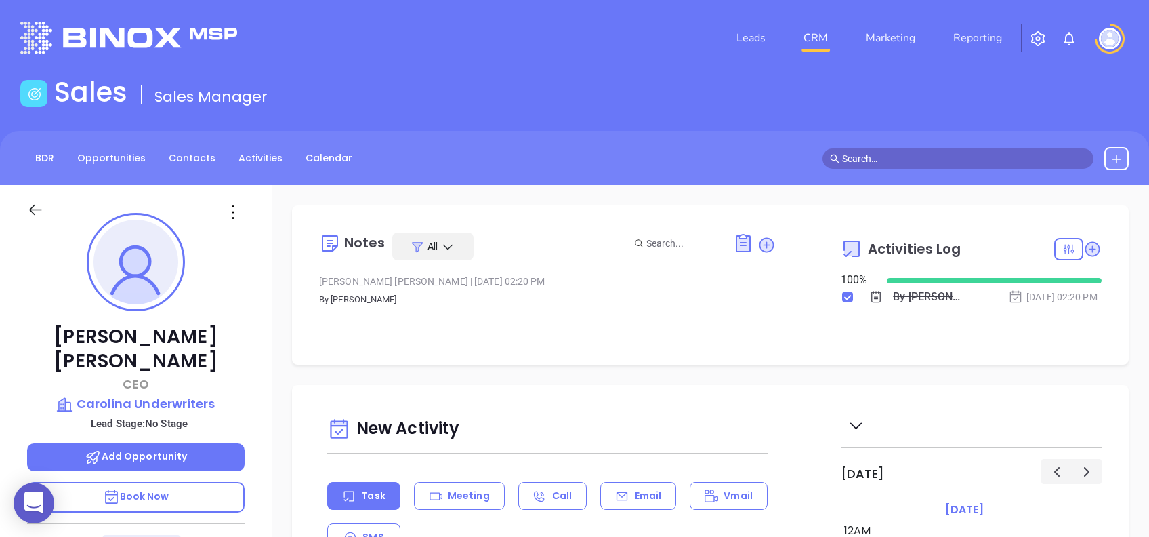
type input "[PERSON_NAME]"
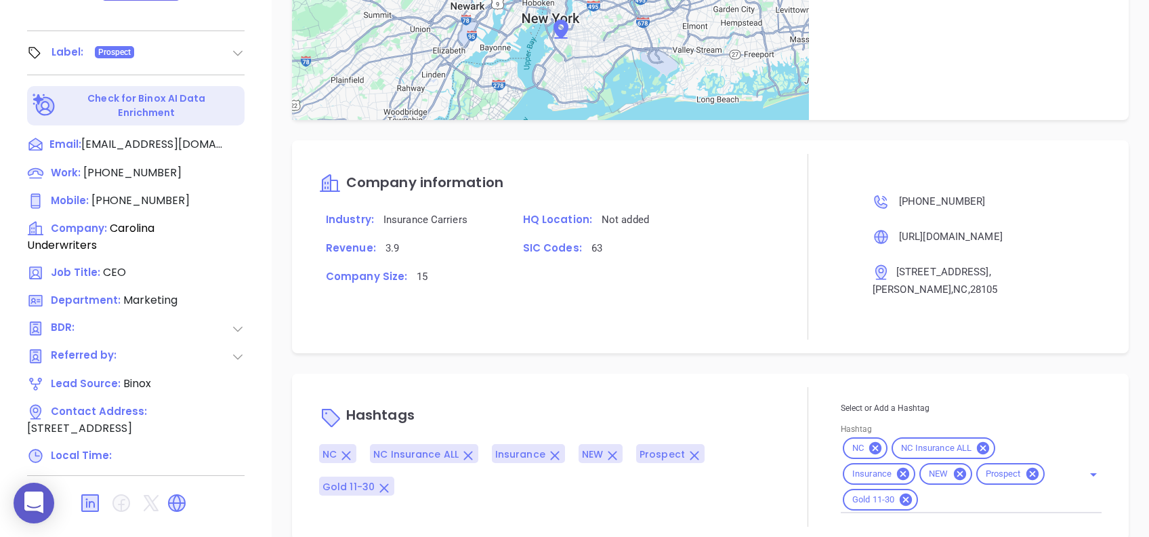
scroll to position [694, 0]
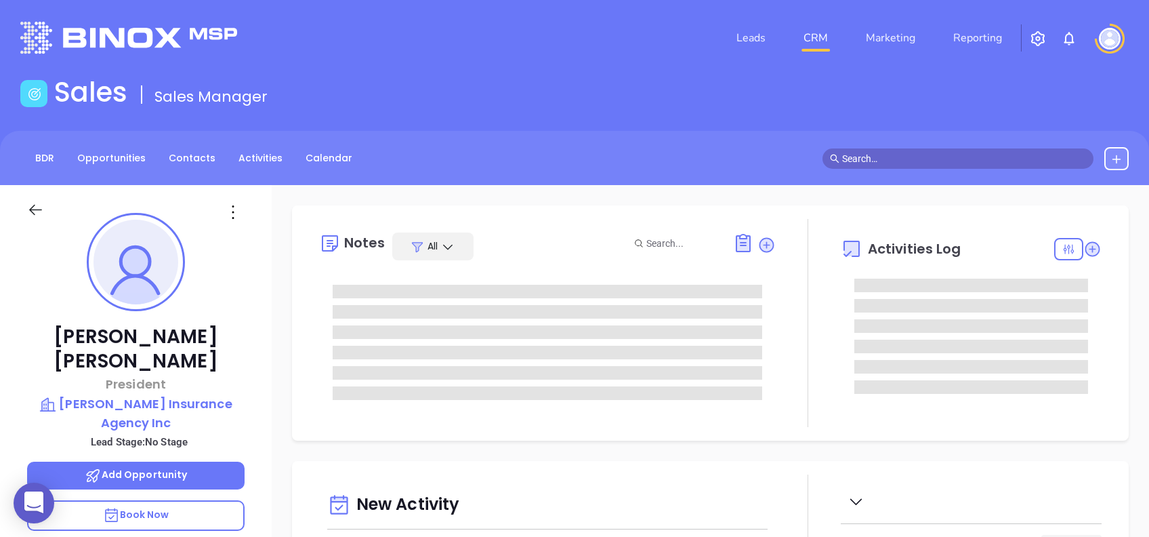
type input "[DATE]"
type input "[PERSON_NAME]"
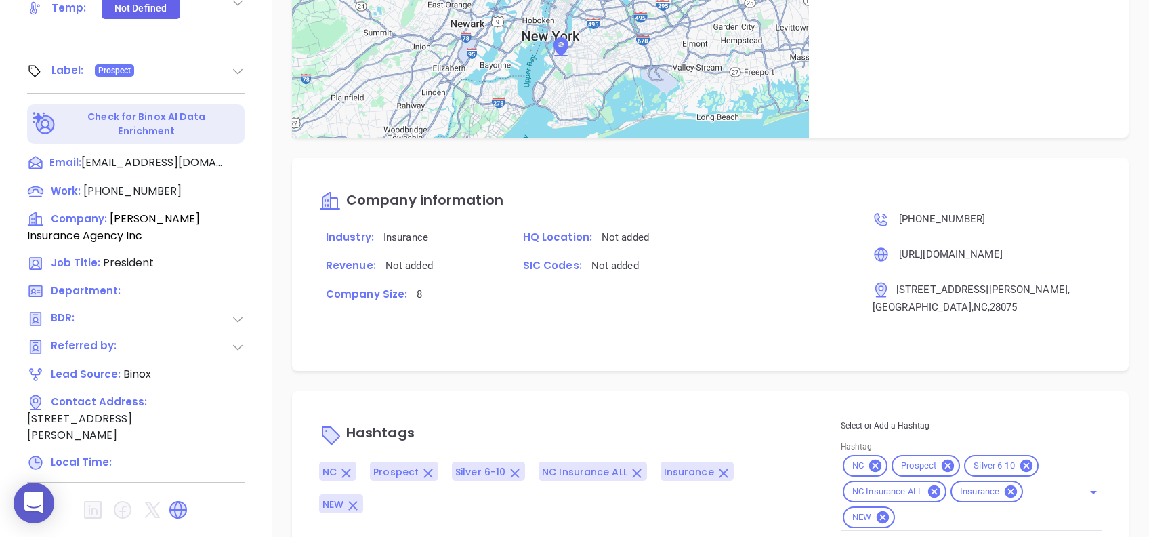
scroll to position [677, 0]
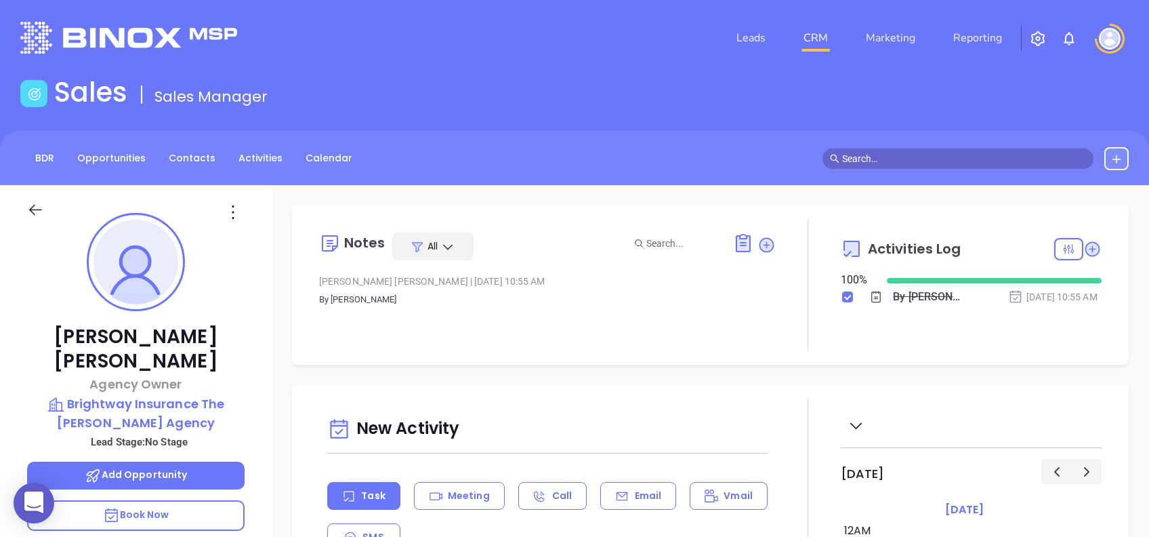
type input "[PERSON_NAME]"
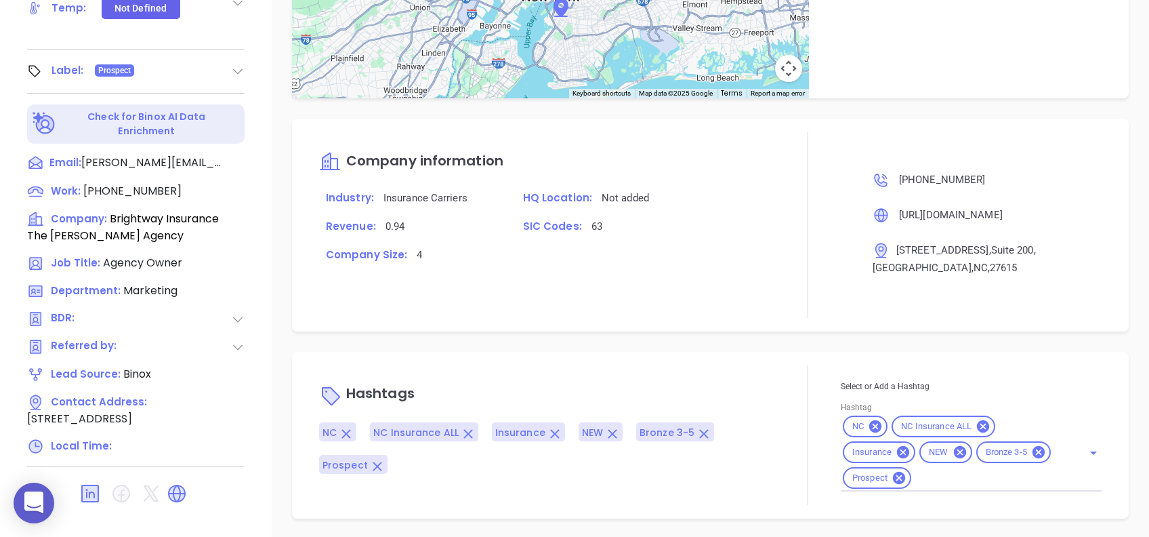
scroll to position [694, 0]
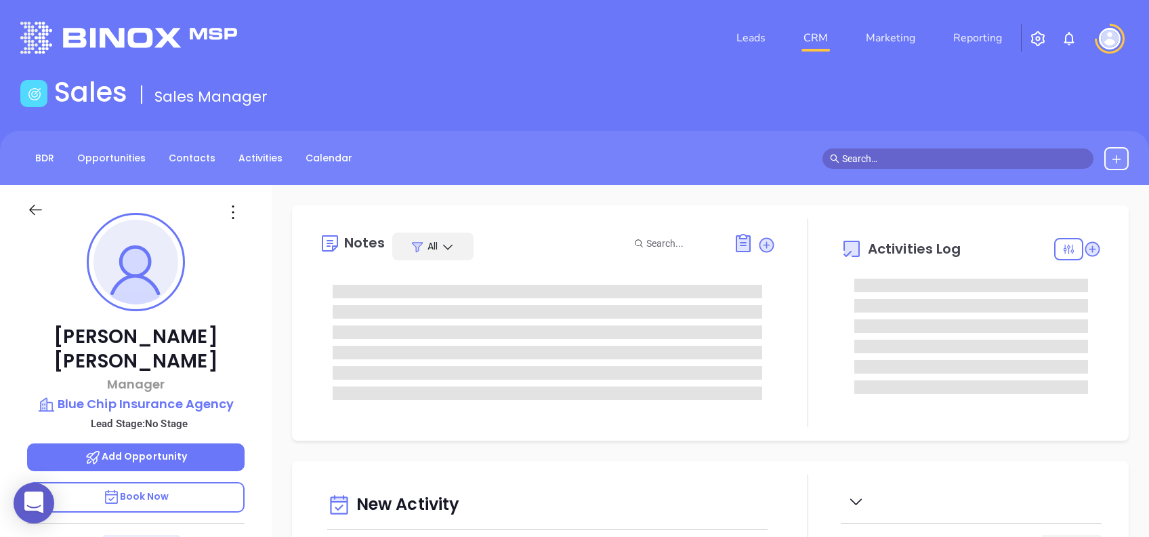
type input "[DATE]"
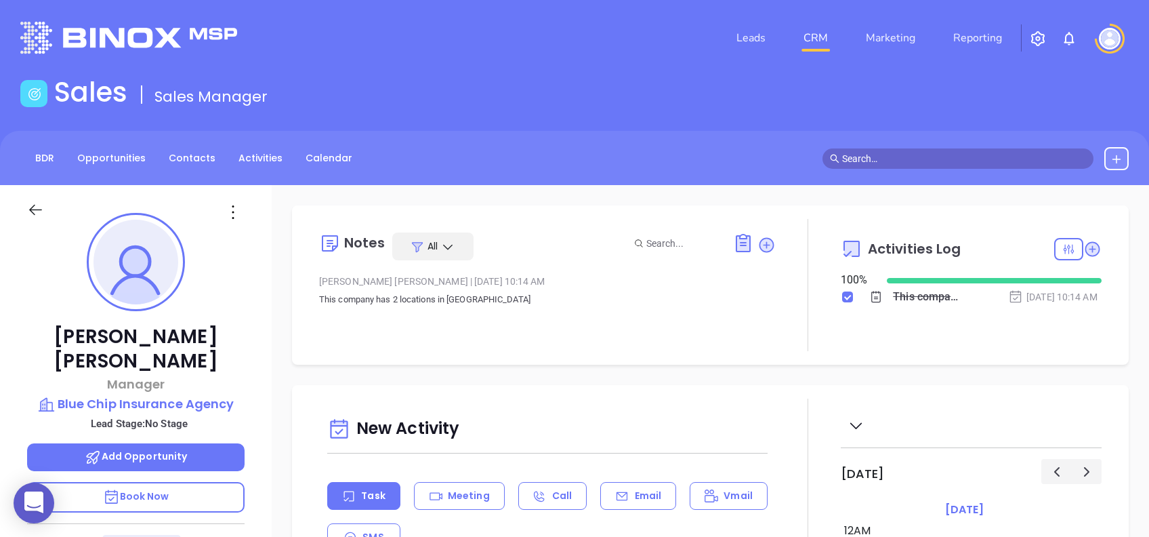
type input "[PERSON_NAME]"
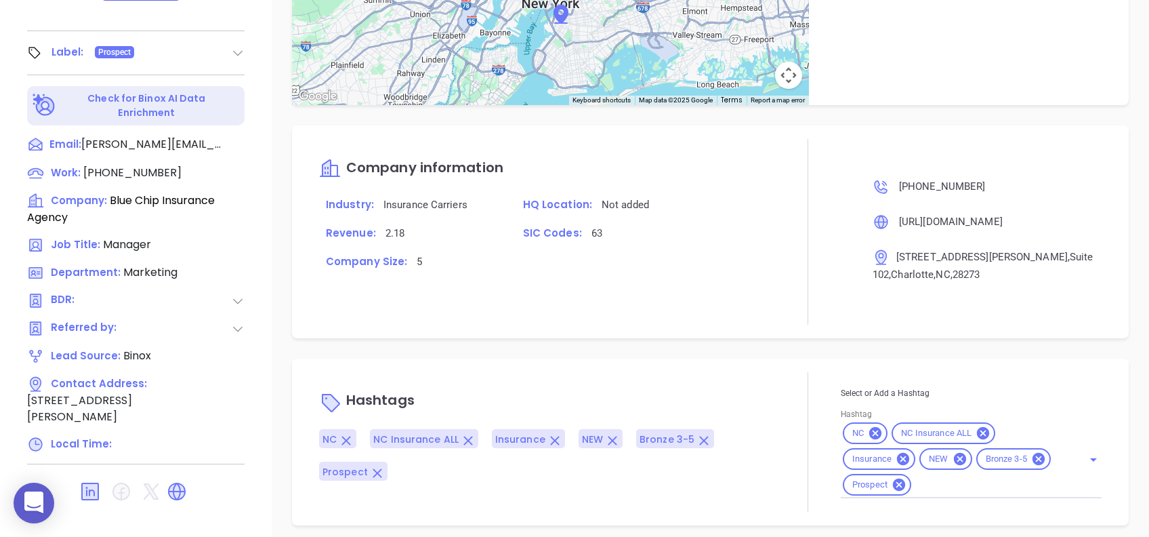
scroll to position [694, 0]
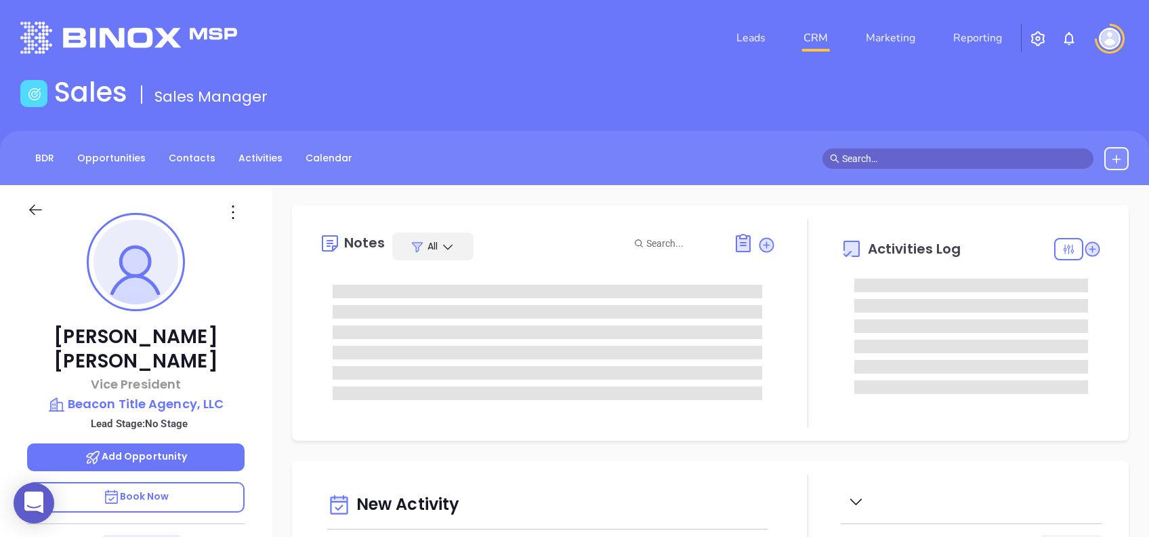
type input "[DATE]"
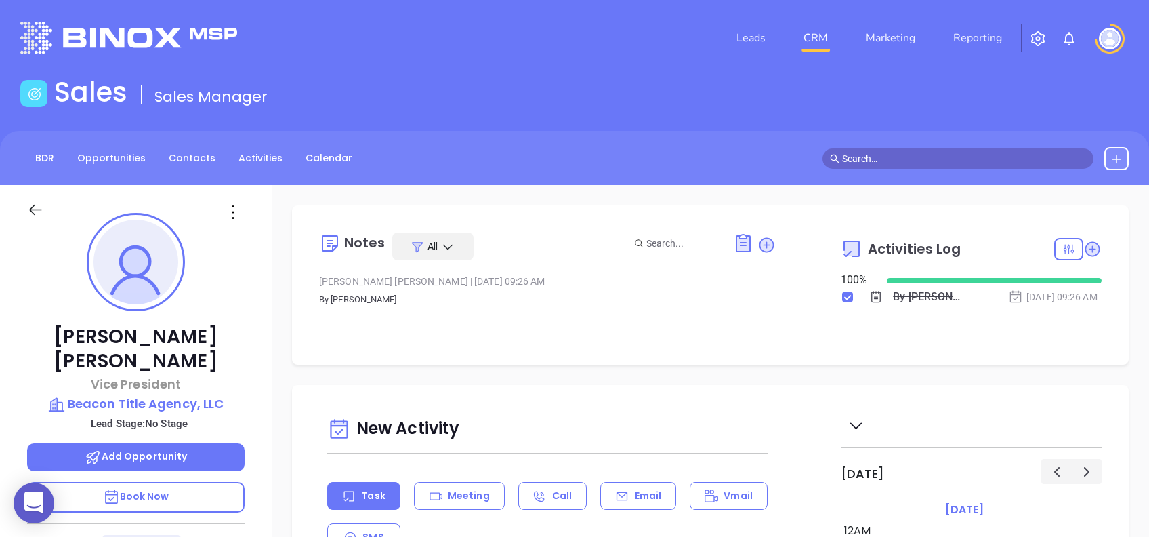
type input "[PERSON_NAME]"
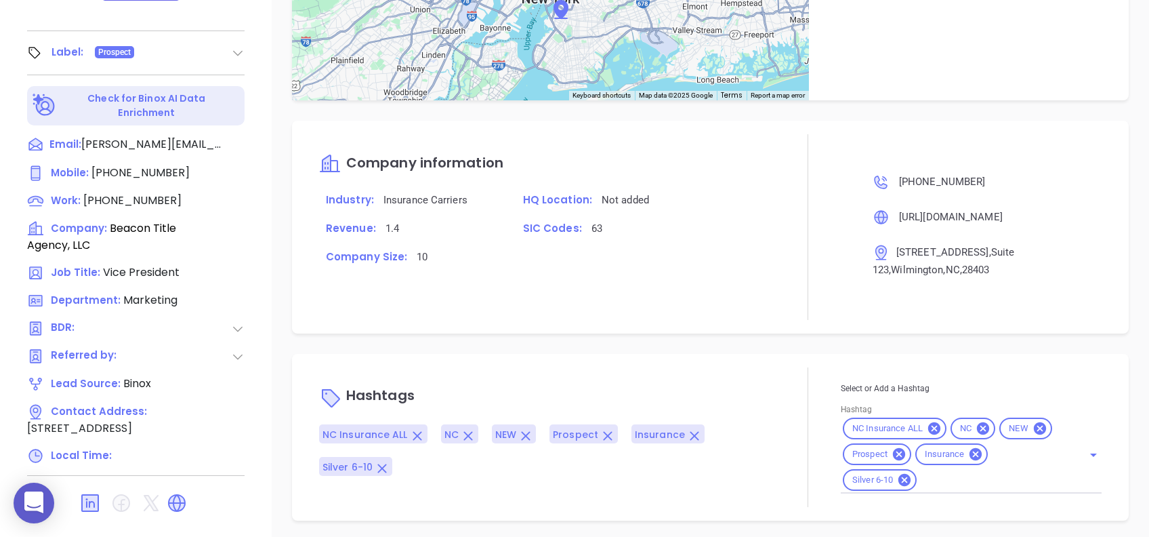
scroll to position [694, 0]
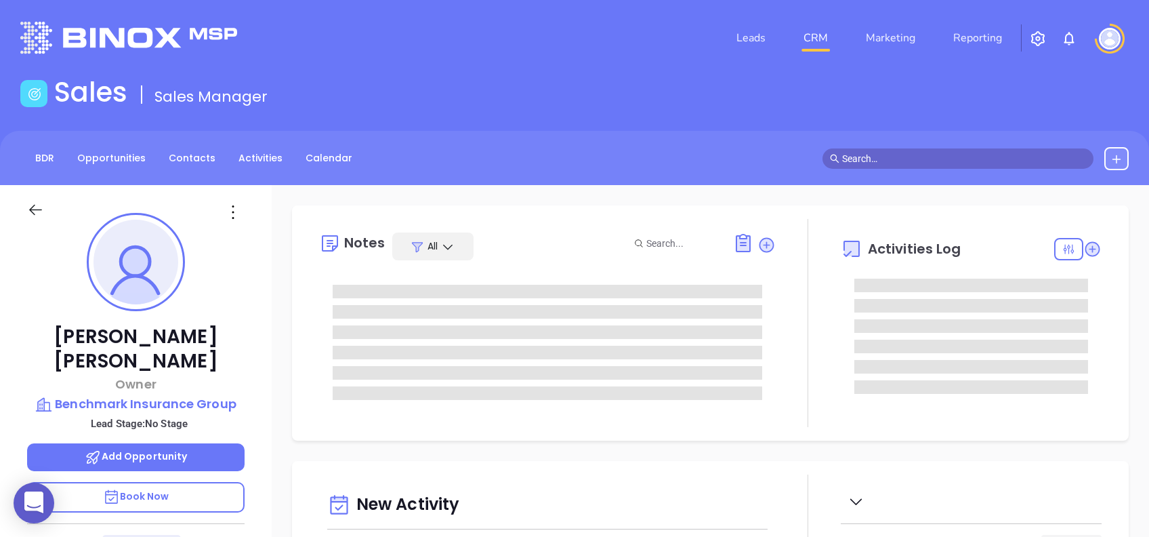
type input "[PERSON_NAME]"
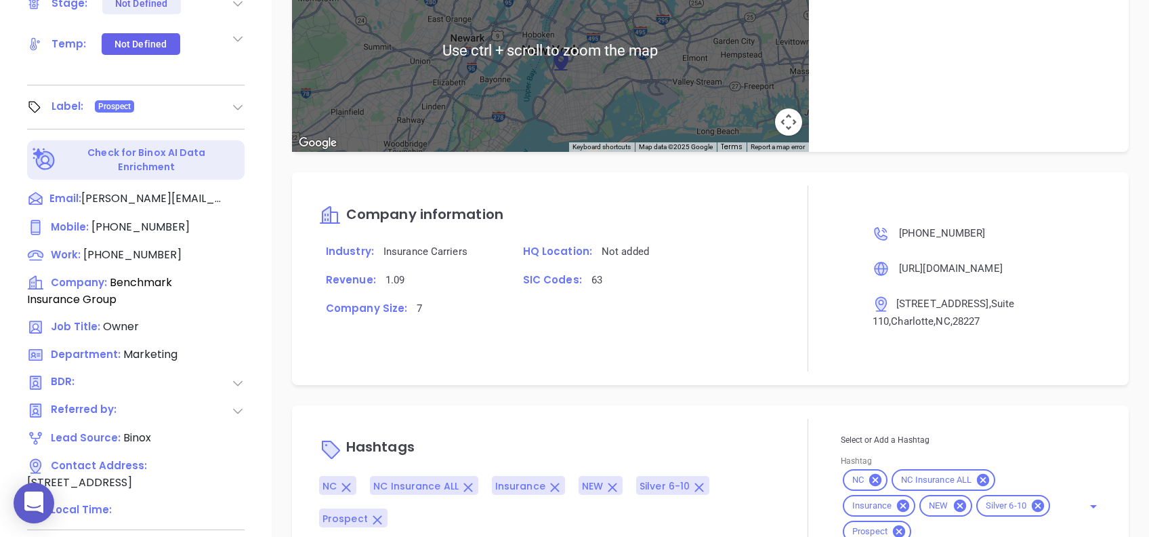
scroll to position [596, 0]
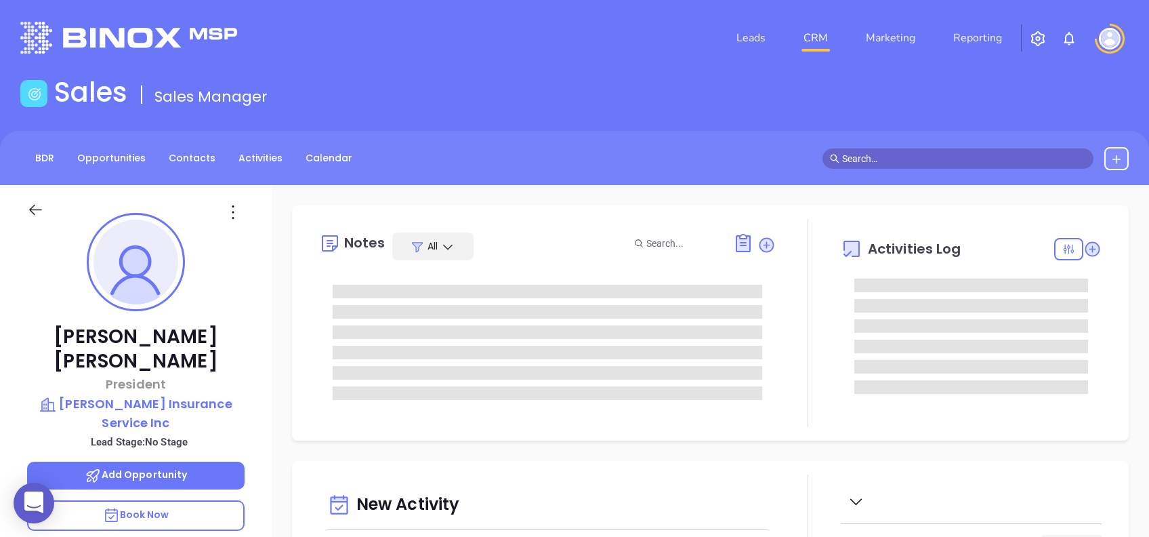
type input "[PERSON_NAME]"
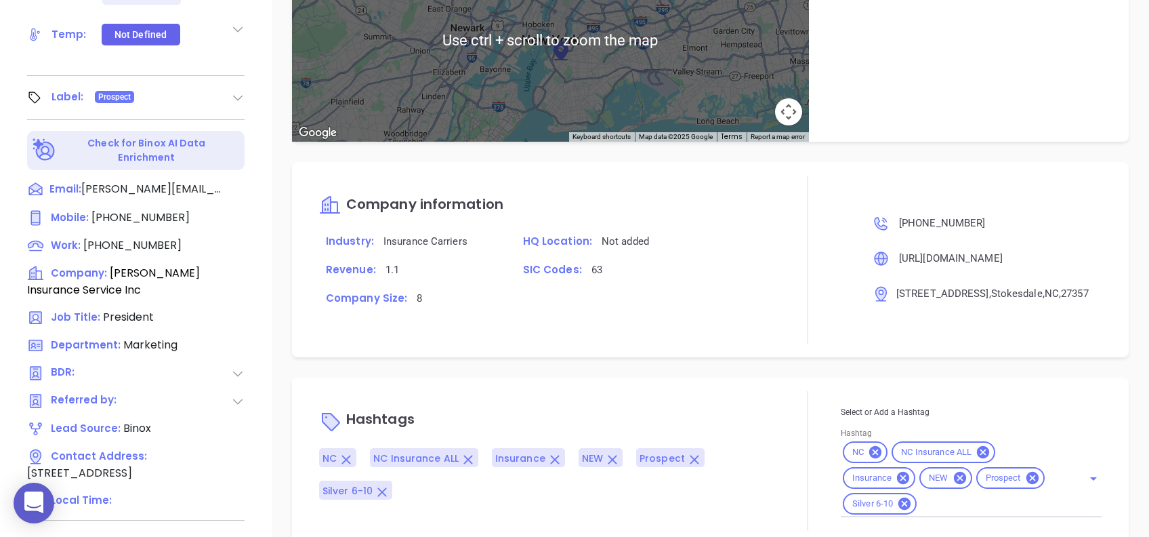
scroll to position [596, 0]
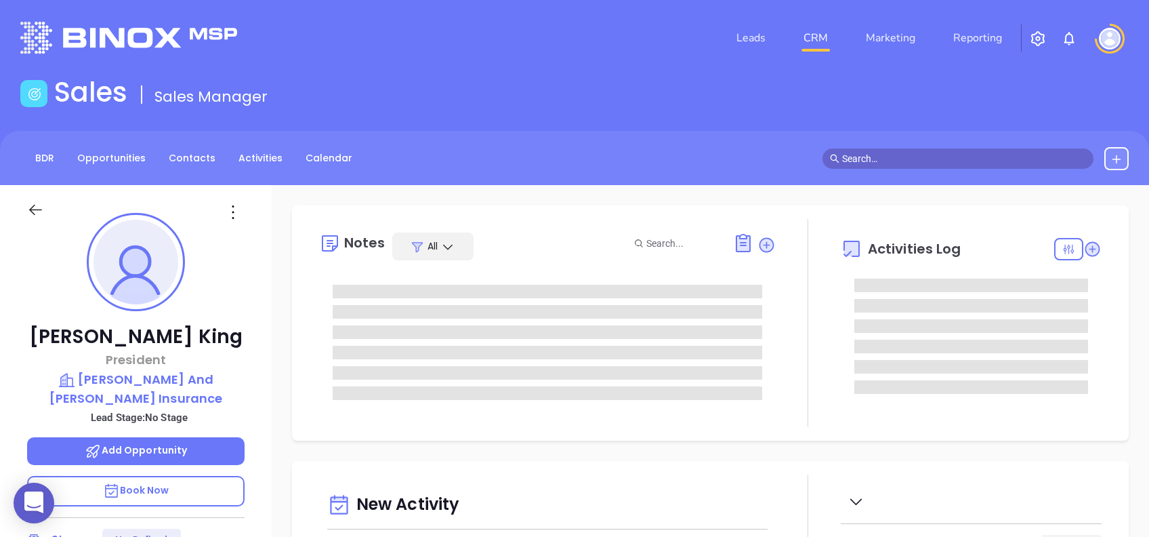
type input "[DATE]"
type input "[PERSON_NAME]"
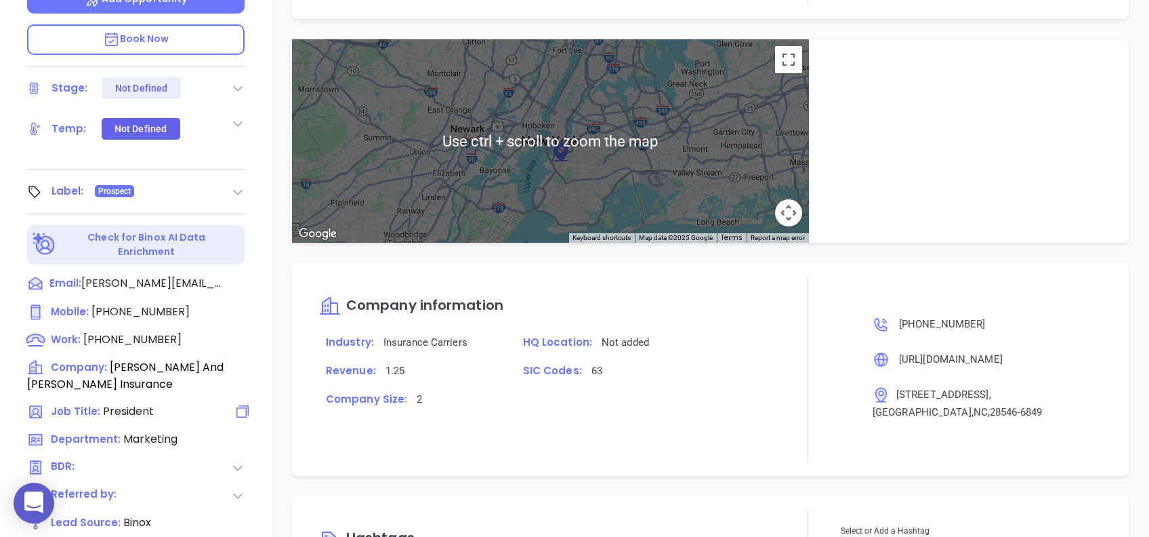
scroll to position [596, 0]
